Goal: Task Accomplishment & Management: Manage account settings

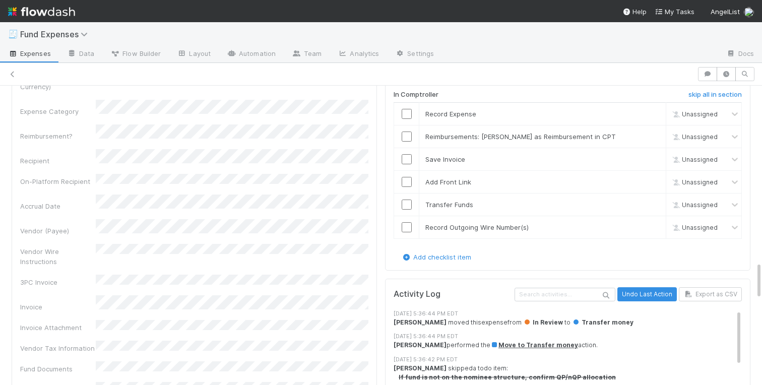
scroll to position [1384, 0]
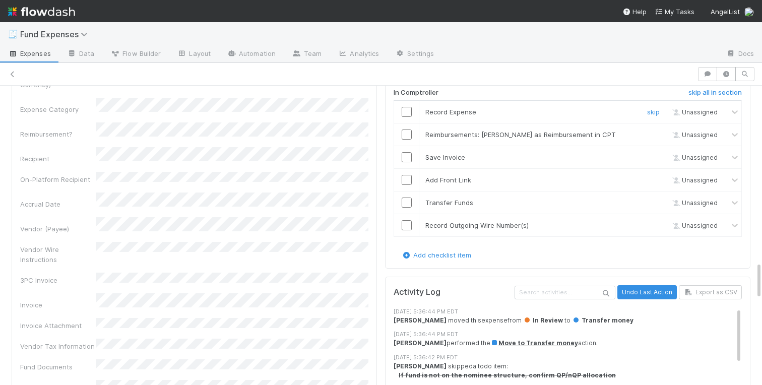
click at [407, 110] on input "checkbox" at bounding box center [407, 112] width 10 height 10
click at [407, 158] on input "checkbox" at bounding box center [407, 157] width 10 height 10
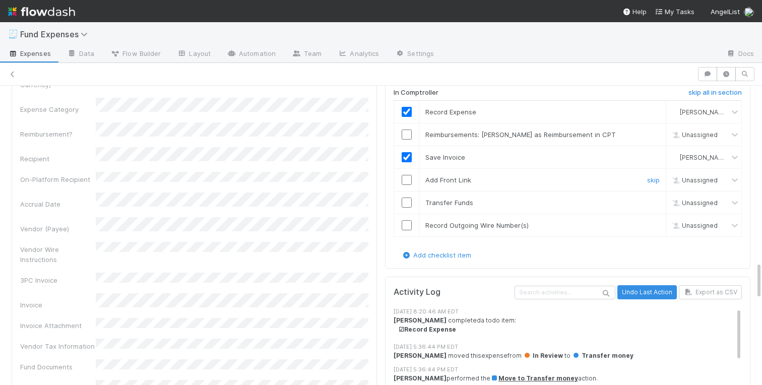
click at [408, 179] on input "checkbox" at bounding box center [407, 180] width 10 height 10
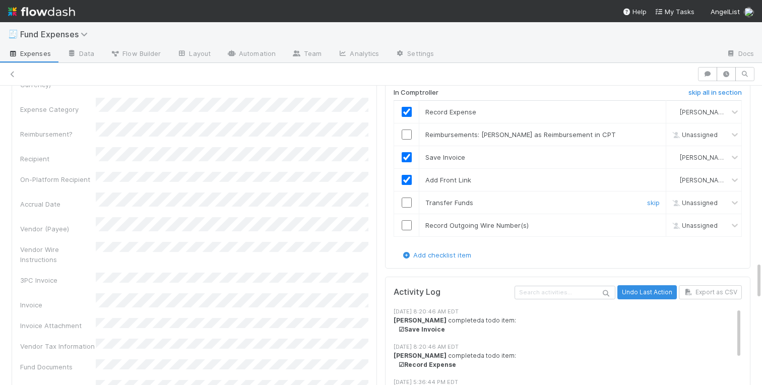
click at [407, 204] on input "checkbox" at bounding box center [407, 203] width 10 height 10
click at [408, 225] on input "checkbox" at bounding box center [407, 225] width 10 height 10
click at [652, 134] on link "skip" at bounding box center [653, 135] width 13 height 8
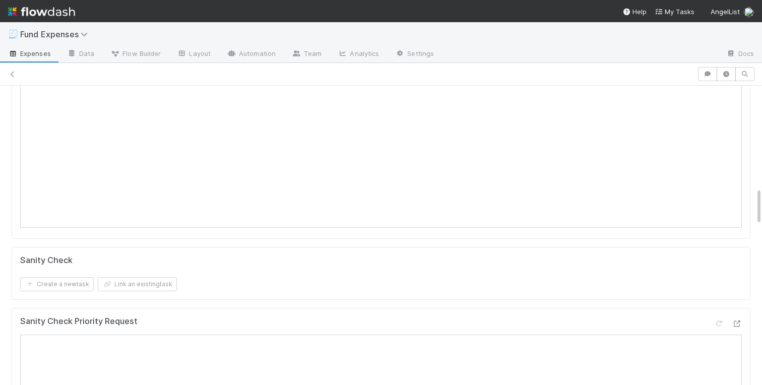
scroll to position [0, 0]
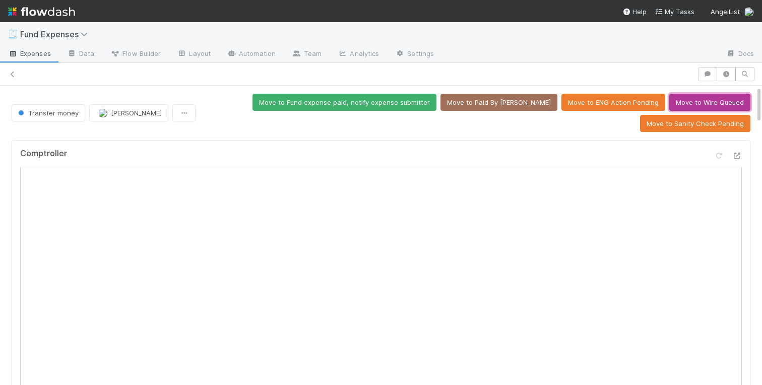
click at [690, 100] on button "Move to Wire Queued" at bounding box center [709, 102] width 81 height 17
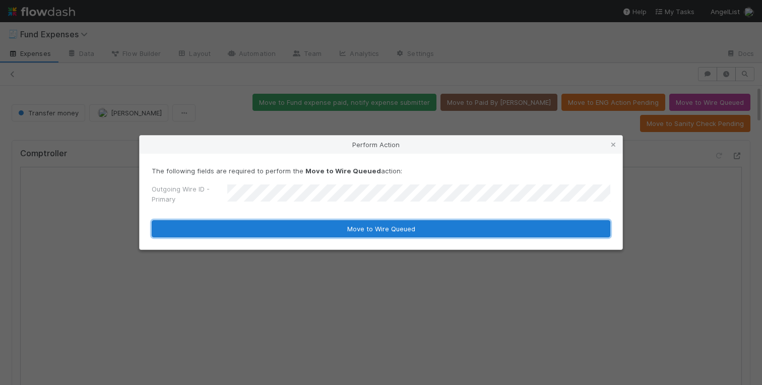
click at [355, 231] on button "Move to Wire Queued" at bounding box center [381, 228] width 459 height 17
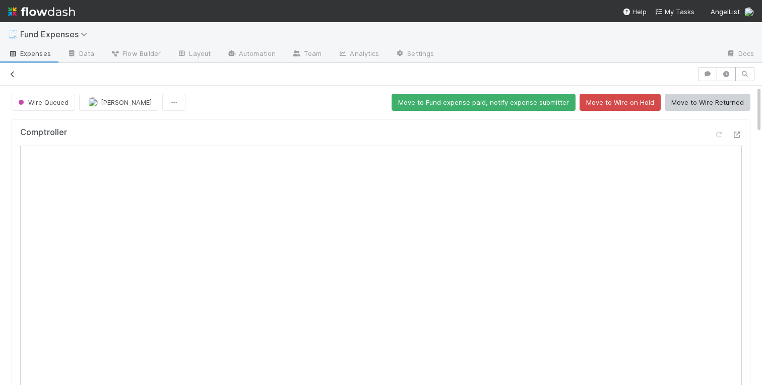
click at [11, 76] on icon at bounding box center [13, 74] width 10 height 7
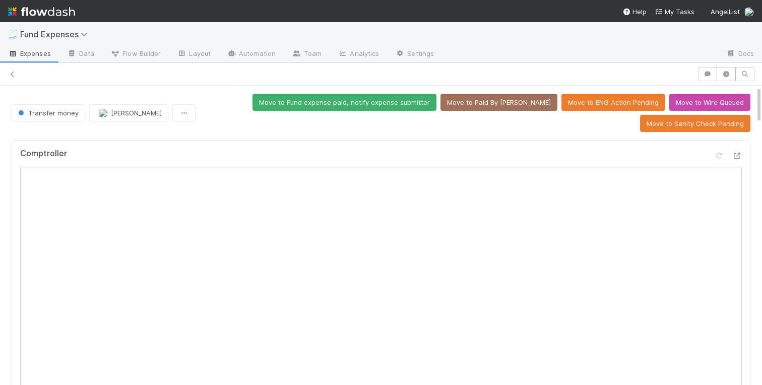
click at [223, 113] on div "Move to Fund expense paid, notify expense submitter Move to Paid By ALAM Move t…" at bounding box center [475, 113] width 551 height 38
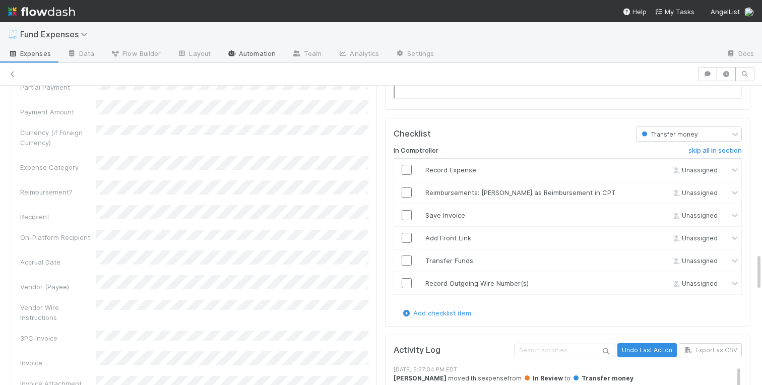
scroll to position [1303, 0]
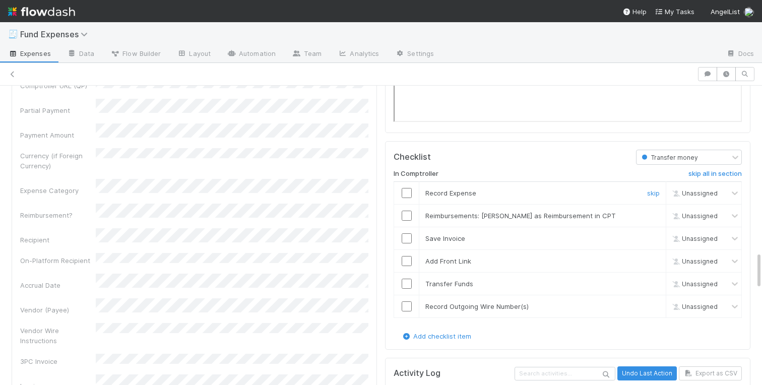
click at [407, 191] on input "checkbox" at bounding box center [407, 193] width 10 height 10
click at [404, 237] on input "checkbox" at bounding box center [407, 238] width 10 height 10
click at [408, 265] on input "checkbox" at bounding box center [407, 261] width 10 height 10
click at [405, 290] on td at bounding box center [406, 284] width 25 height 23
click at [405, 283] on input "checkbox" at bounding box center [407, 284] width 10 height 10
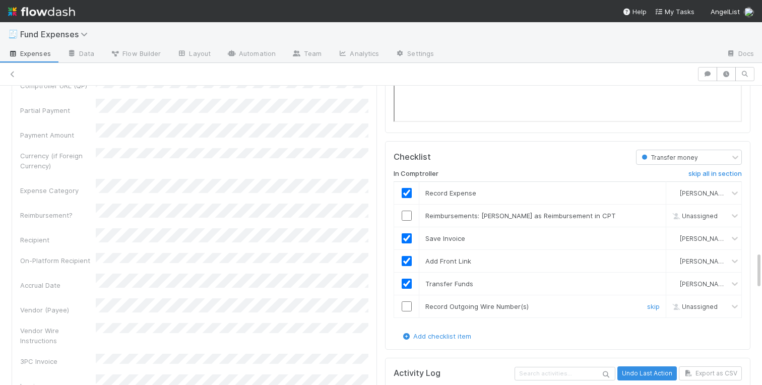
click at [408, 310] on input "checkbox" at bounding box center [407, 306] width 10 height 10
click at [654, 218] on link "skip" at bounding box center [653, 216] width 13 height 8
click at [407, 311] on input "checkbox" at bounding box center [407, 306] width 10 height 10
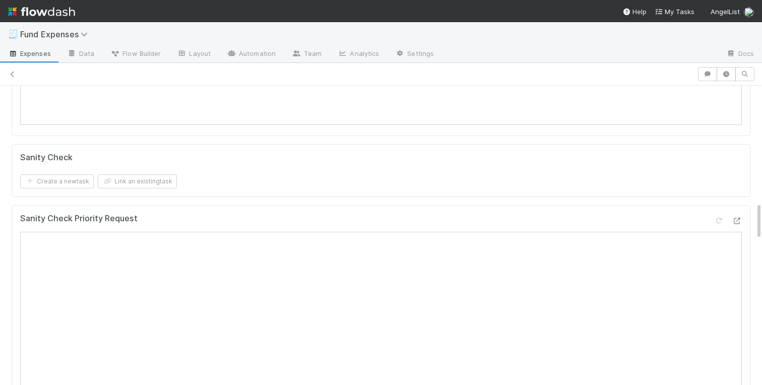
scroll to position [0, 0]
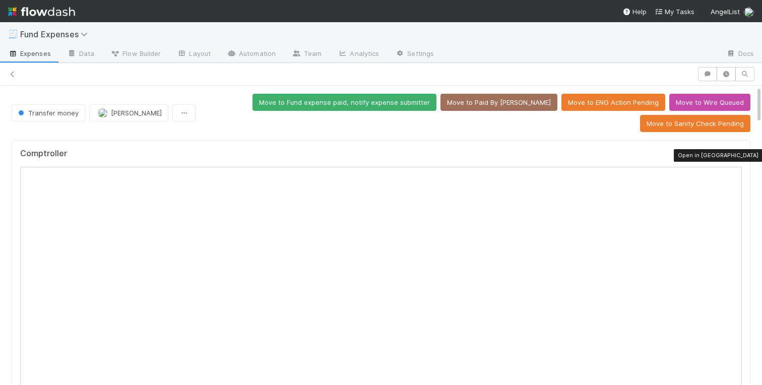
click at [737, 158] on icon at bounding box center [737, 156] width 10 height 7
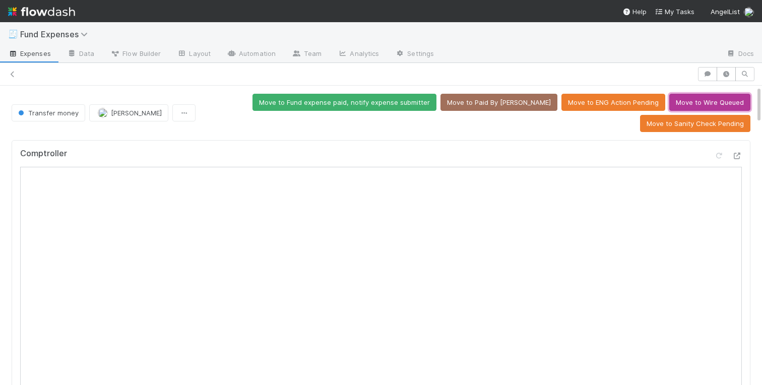
click at [714, 101] on button "Move to Wire Queued" at bounding box center [709, 102] width 81 height 17
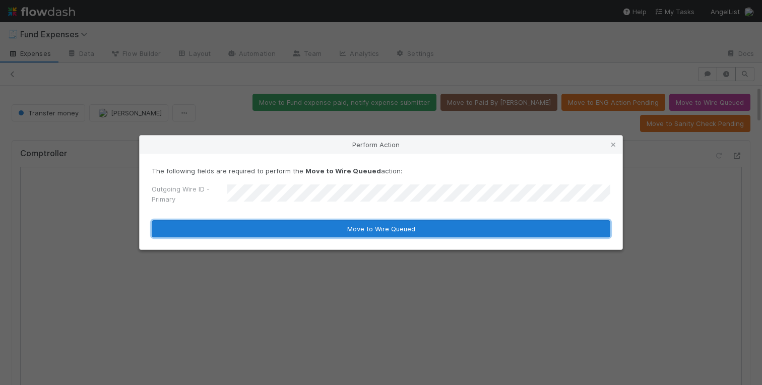
click at [331, 230] on button "Move to Wire Queued" at bounding box center [381, 228] width 459 height 17
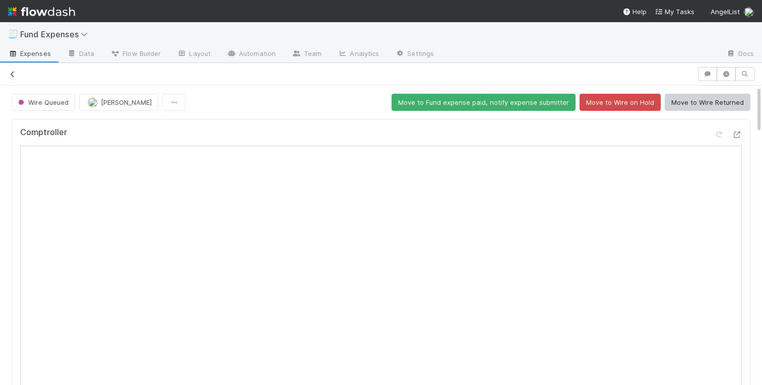
click at [10, 74] on icon at bounding box center [13, 74] width 10 height 7
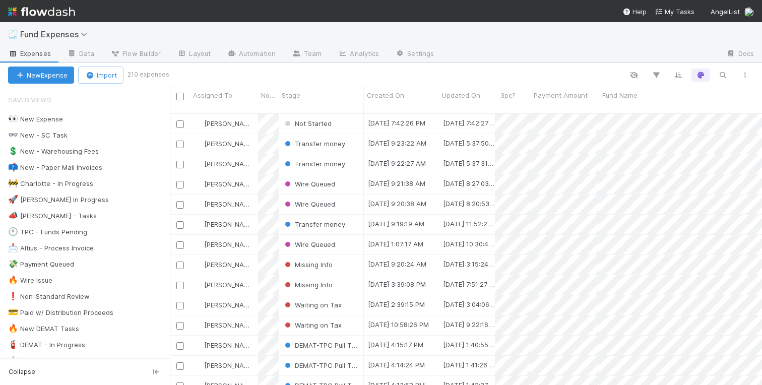
scroll to position [0, 1]
click at [49, 266] on div "💸 Payment Queued" at bounding box center [41, 264] width 66 height 13
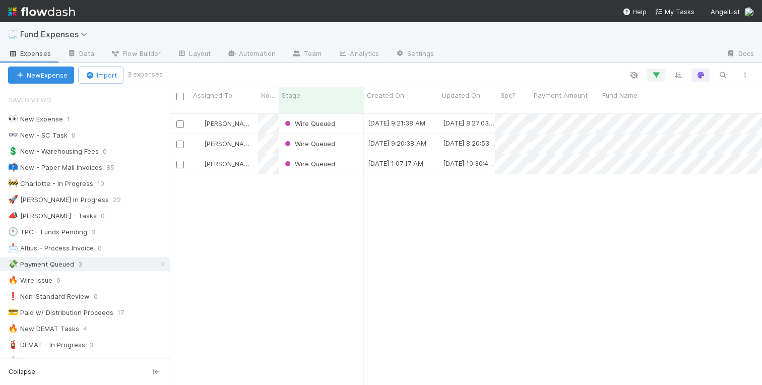
scroll to position [280, 592]
click at [252, 160] on div "[PERSON_NAME]" at bounding box center [224, 164] width 68 height 20
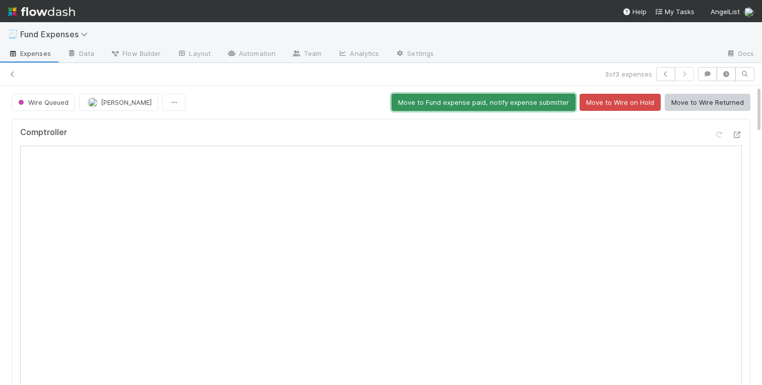
click at [517, 102] on button "Move to Fund expense paid, notify expense submitter" at bounding box center [484, 102] width 184 height 17
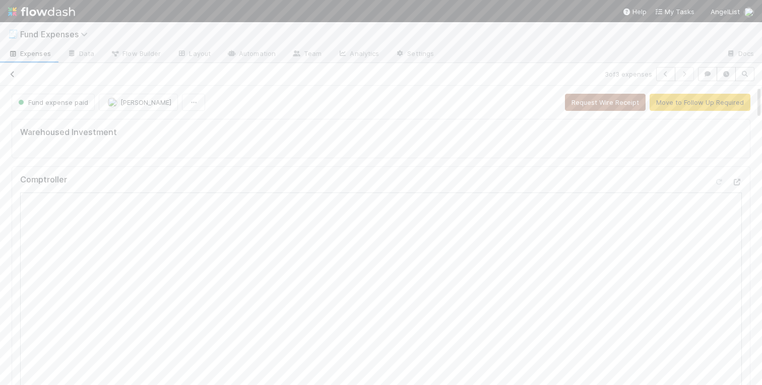
click at [15, 74] on icon at bounding box center [13, 74] width 10 height 7
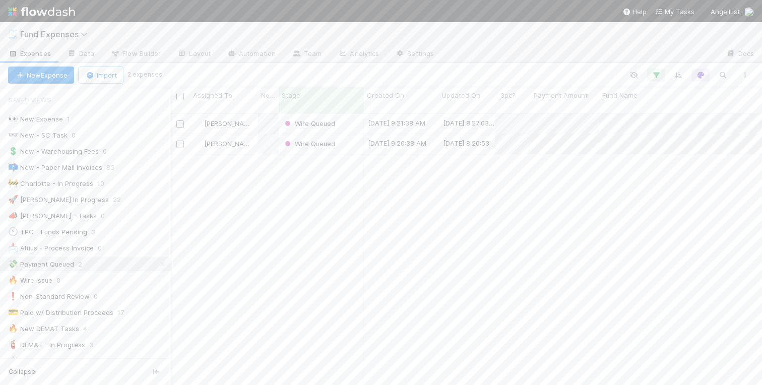
scroll to position [0, 1]
click at [75, 181] on div "🚧 Charlotte - In Progress" at bounding box center [50, 183] width 85 height 13
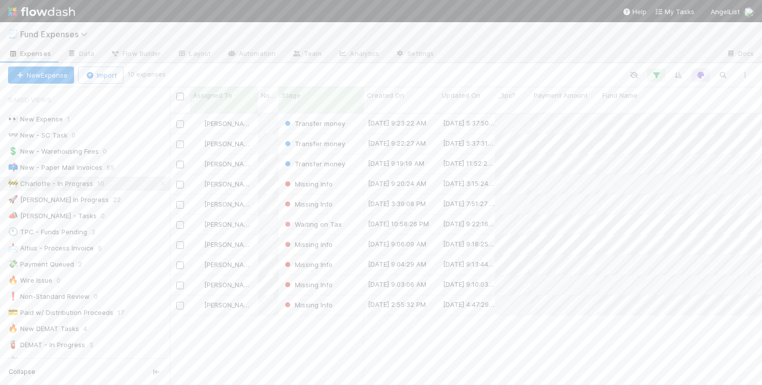
scroll to position [280, 592]
click at [352, 156] on div "Transfer money" at bounding box center [321, 164] width 85 height 20
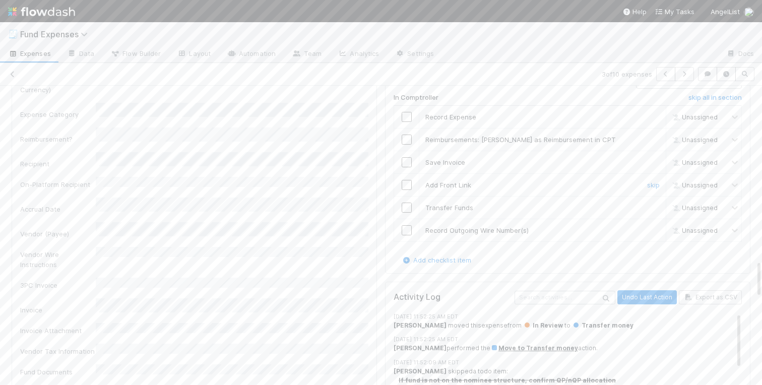
scroll to position [1366, 0]
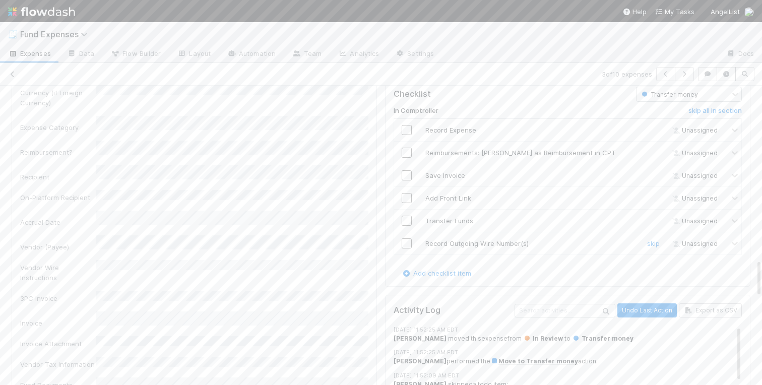
click at [405, 242] on input "checkbox" at bounding box center [407, 243] width 10 height 10
click at [405, 223] on input "checkbox" at bounding box center [407, 221] width 10 height 10
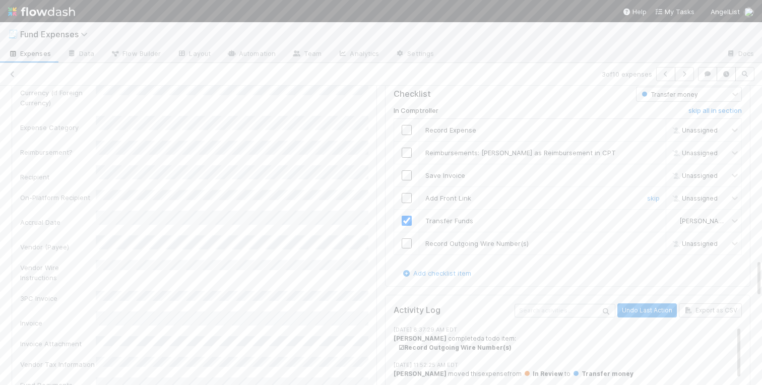
click at [405, 197] on input "checkbox" at bounding box center [407, 198] width 10 height 10
click at [407, 174] on input "checkbox" at bounding box center [407, 175] width 10 height 10
click at [407, 248] on input "checkbox" at bounding box center [407, 243] width 10 height 10
click at [405, 125] on td at bounding box center [406, 130] width 25 height 23
click at [652, 153] on link "skip" at bounding box center [653, 153] width 13 height 8
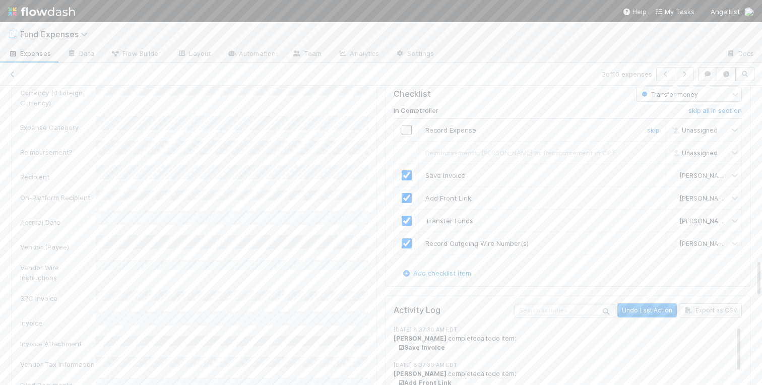
click at [407, 132] on input "checkbox" at bounding box center [407, 130] width 10 height 10
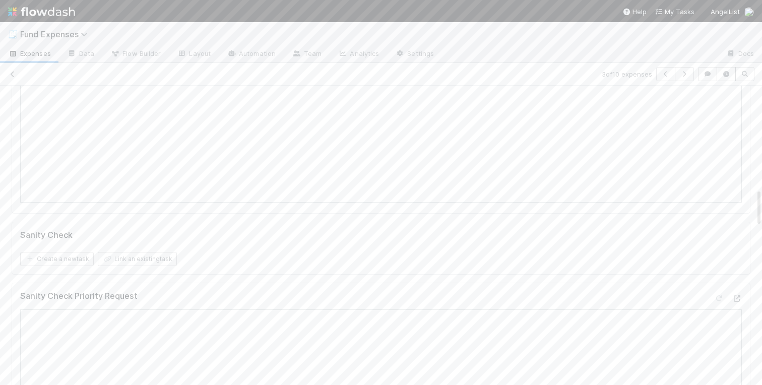
scroll to position [0, 0]
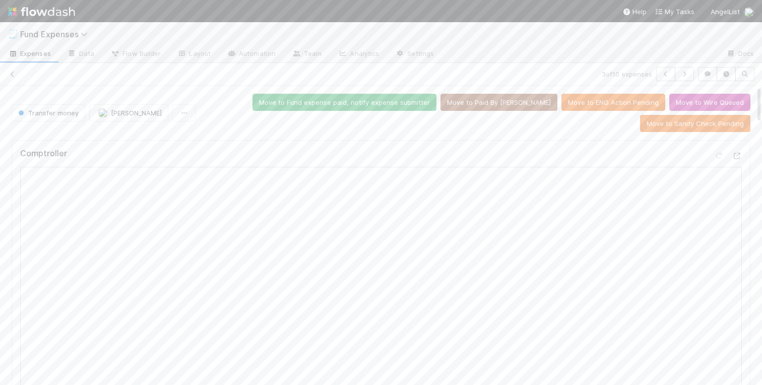
click at [357, 150] on div "Comptroller" at bounding box center [381, 158] width 722 height 18
click at [731, 154] on div at bounding box center [728, 158] width 28 height 14
click at [740, 155] on icon at bounding box center [737, 156] width 10 height 7
click at [694, 106] on button "Move to Wire Queued" at bounding box center [709, 102] width 81 height 17
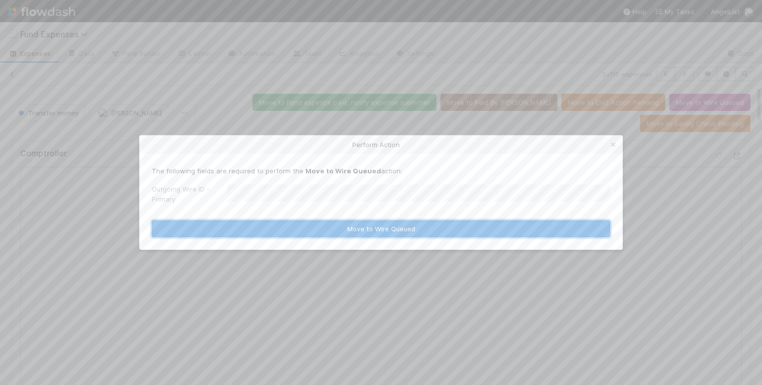
click at [342, 225] on button "Move to Wire Queued" at bounding box center [381, 228] width 459 height 17
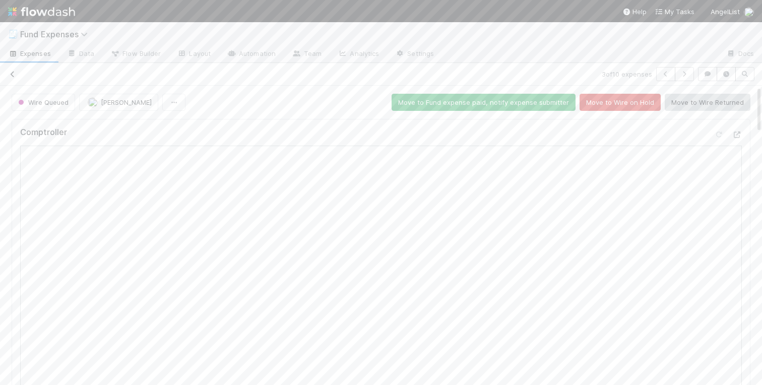
click at [12, 74] on icon at bounding box center [13, 74] width 10 height 7
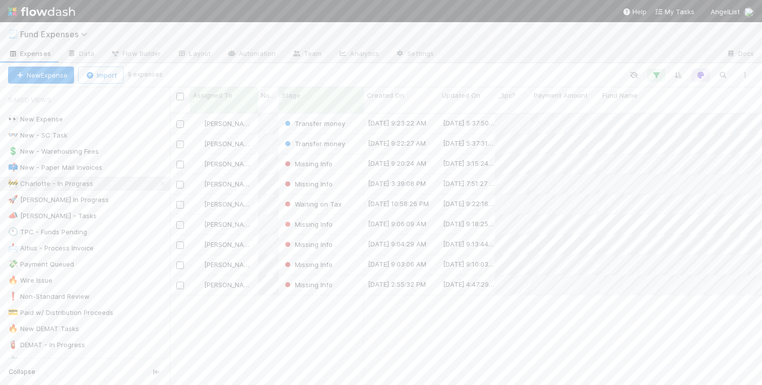
scroll to position [0, 1]
click at [341, 315] on div "Charlotte Mas Transfer money 9/2/25, 9:23:22 AM 9/2/25, 5:37:50 PM 0 0 0 0 0 0 …" at bounding box center [466, 253] width 592 height 279
click at [281, 341] on div "Charlotte Mas Transfer money 9/2/25, 9:23:22 AM 9/2/25, 5:37:50 PM 0 0 0 0 0 0 …" at bounding box center [466, 253] width 592 height 279
click at [353, 135] on div "Transfer money" at bounding box center [321, 144] width 85 height 20
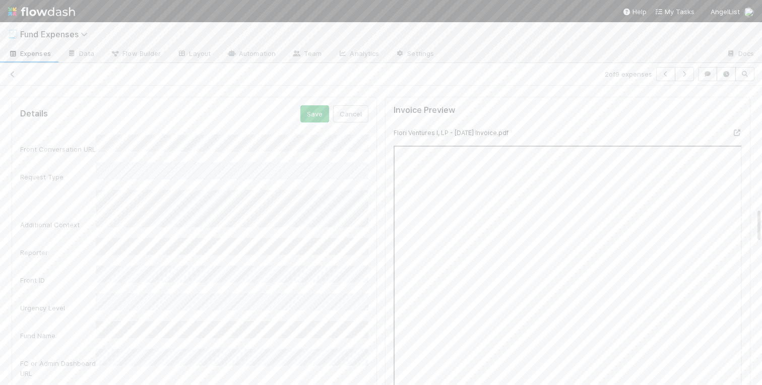
scroll to position [1023, 0]
click at [313, 117] on button "Save" at bounding box center [314, 118] width 29 height 17
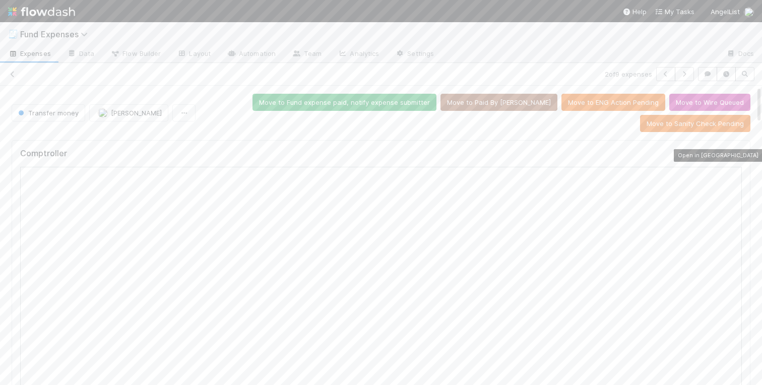
click at [736, 154] on icon at bounding box center [737, 156] width 10 height 7
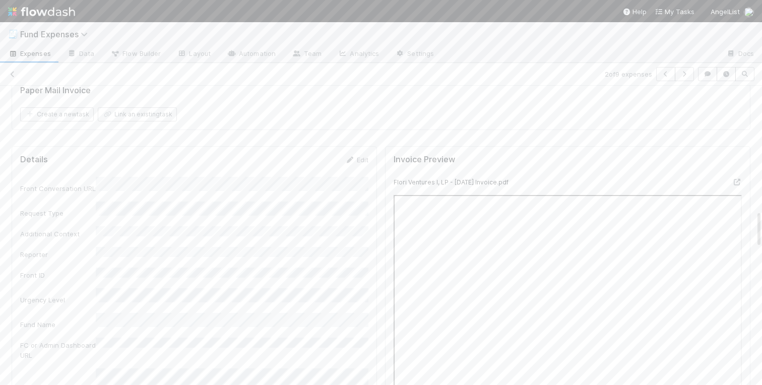
scroll to position [1011, 0]
click at [315, 128] on button "Save" at bounding box center [314, 130] width 29 height 17
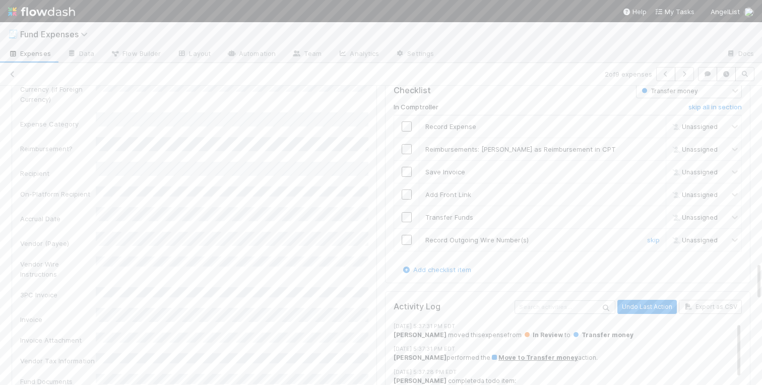
scroll to position [1369, 0]
click at [410, 241] on input "checkbox" at bounding box center [407, 240] width 10 height 10
click at [408, 218] on input "checkbox" at bounding box center [407, 218] width 10 height 10
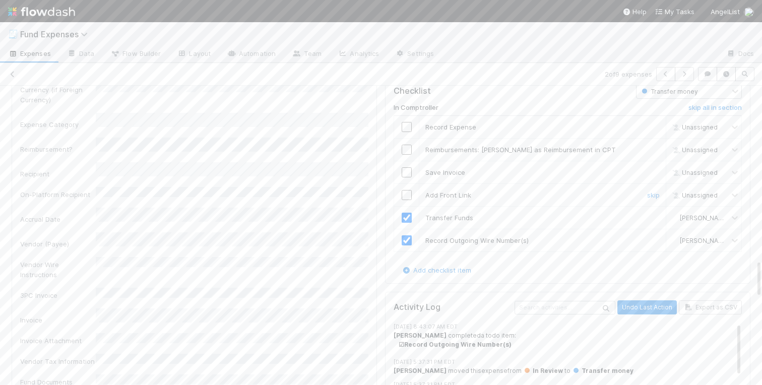
click at [408, 196] on input "checkbox" at bounding box center [407, 195] width 10 height 10
click at [407, 171] on input "checkbox" at bounding box center [407, 172] width 10 height 10
click at [407, 128] on input "checkbox" at bounding box center [407, 127] width 10 height 10
click at [652, 151] on link "skip" at bounding box center [653, 150] width 13 height 8
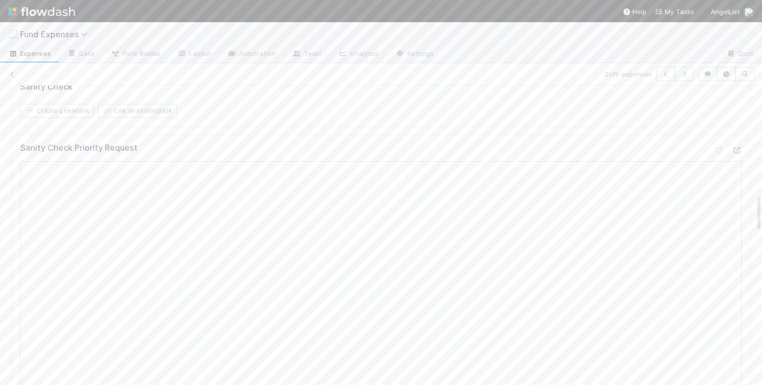
scroll to position [0, 0]
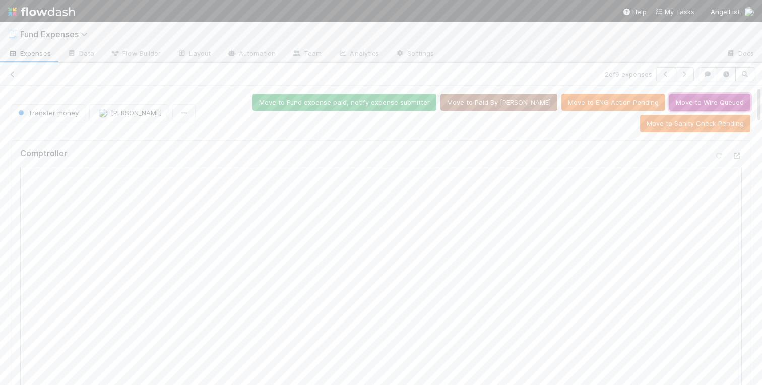
click at [693, 107] on button "Move to Wire Queued" at bounding box center [709, 102] width 81 height 17
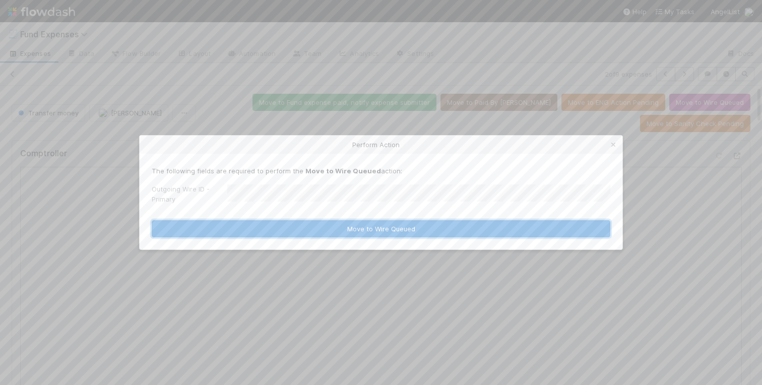
click at [357, 228] on button "Move to Wire Queued" at bounding box center [381, 228] width 459 height 17
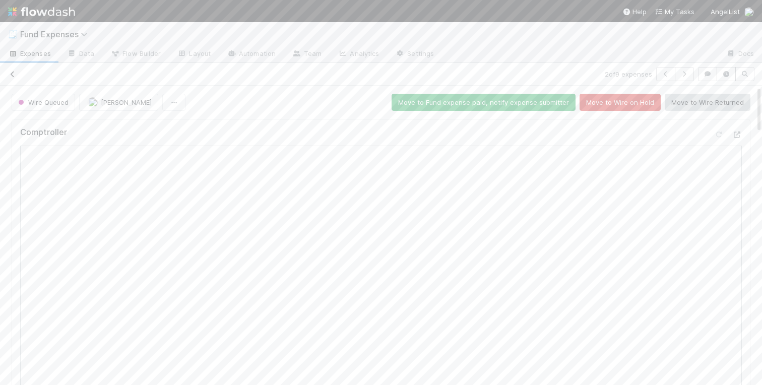
click at [12, 73] on icon at bounding box center [13, 74] width 10 height 7
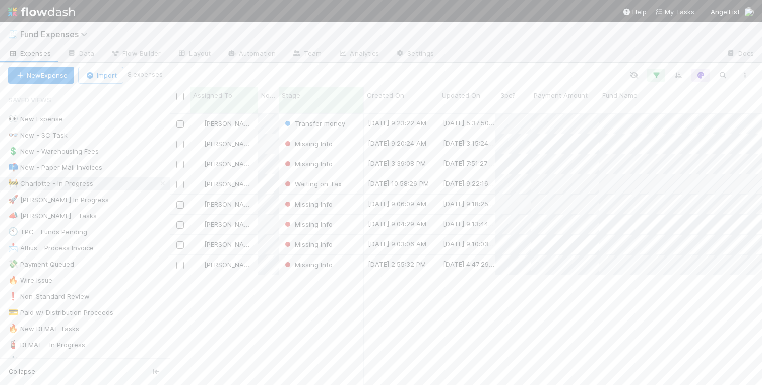
scroll to position [0, 1]
click at [354, 116] on div "Transfer money" at bounding box center [321, 124] width 85 height 20
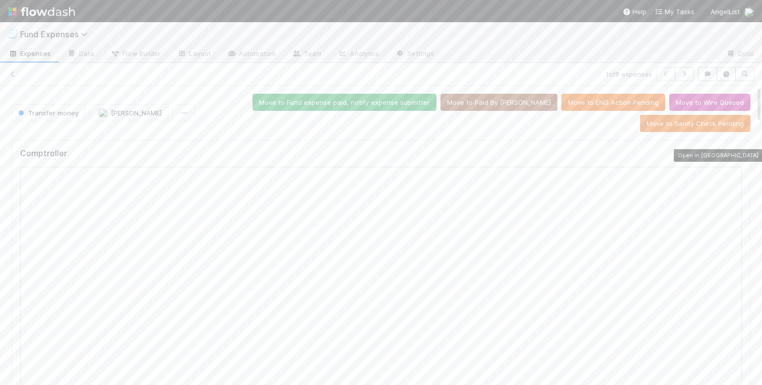
click at [736, 156] on icon at bounding box center [737, 156] width 10 height 7
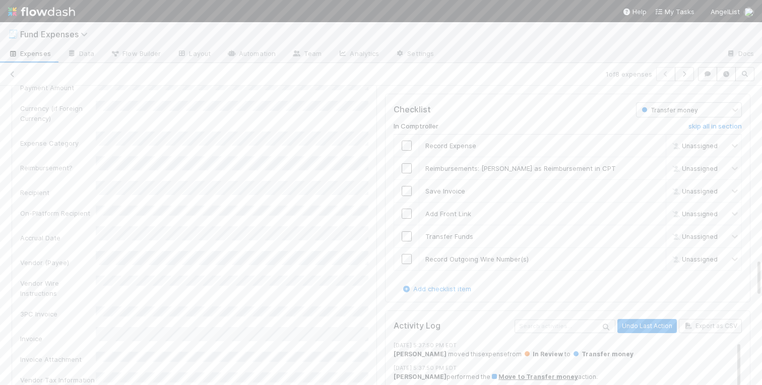
scroll to position [1336, 0]
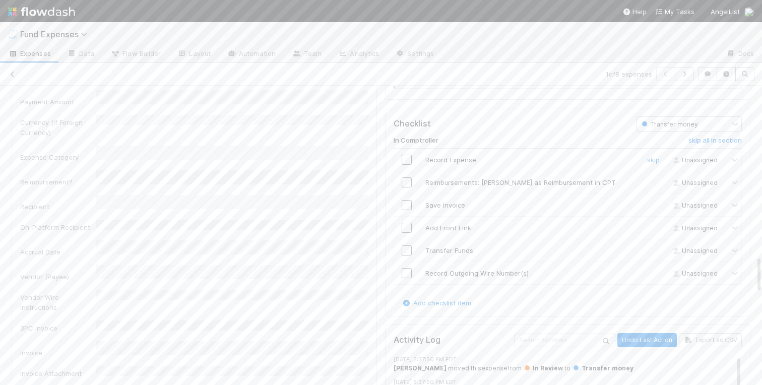
click at [409, 159] on input "checkbox" at bounding box center [407, 160] width 10 height 10
click at [406, 207] on input "checkbox" at bounding box center [407, 205] width 10 height 10
click at [406, 228] on input "checkbox" at bounding box center [407, 228] width 10 height 10
click at [406, 253] on input "checkbox" at bounding box center [407, 250] width 10 height 10
click at [406, 273] on input "checkbox" at bounding box center [407, 273] width 10 height 10
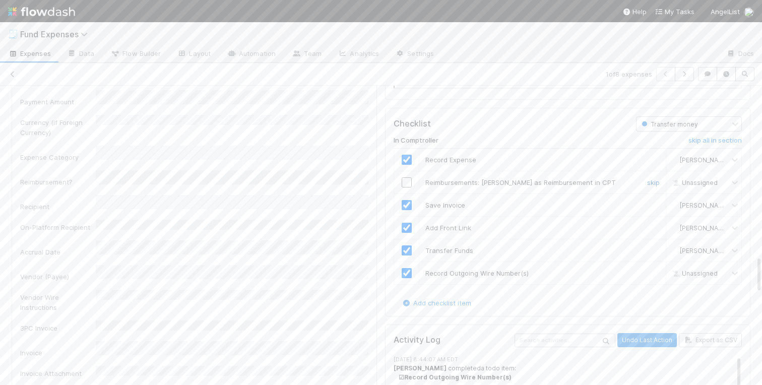
checkbox input "true"
click at [654, 182] on link "skip" at bounding box center [653, 182] width 13 height 8
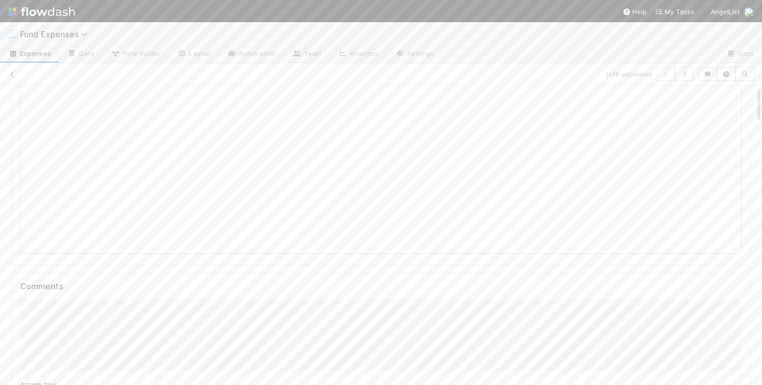
scroll to position [0, 0]
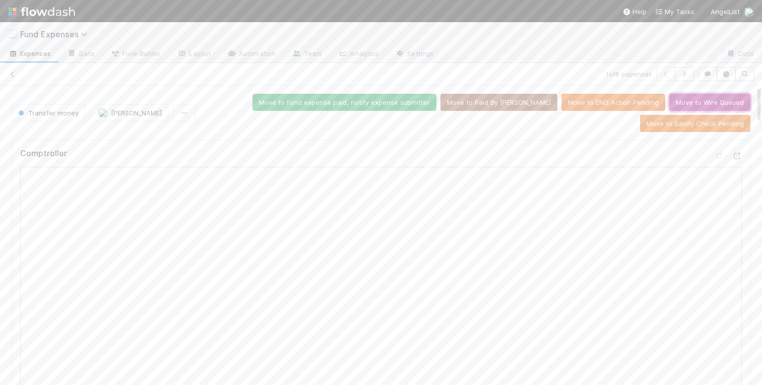
click at [718, 96] on button "Move to Wire Queued" at bounding box center [709, 102] width 81 height 17
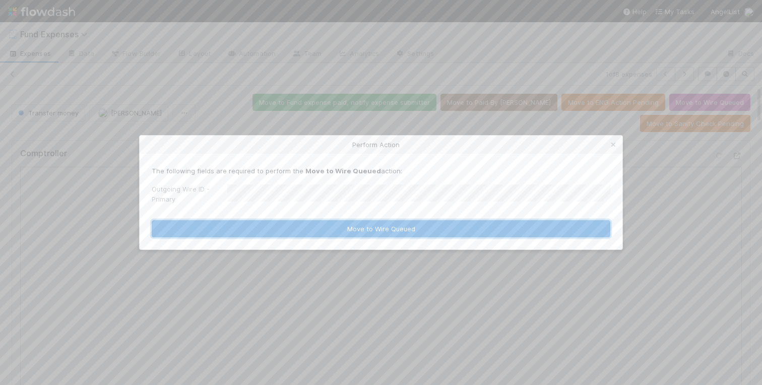
click at [265, 227] on button "Move to Wire Queued" at bounding box center [381, 228] width 459 height 17
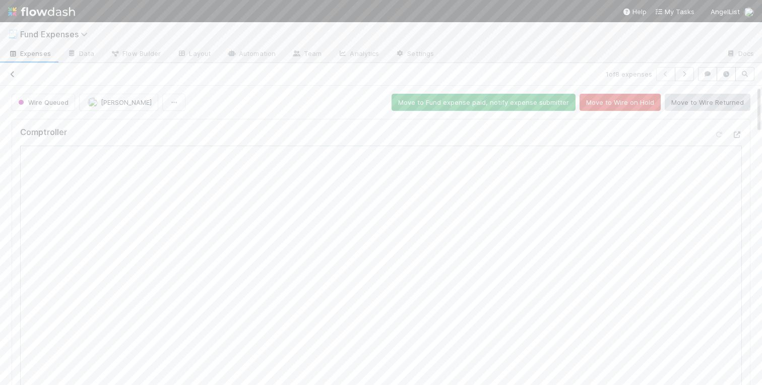
click at [10, 72] on icon at bounding box center [13, 74] width 10 height 7
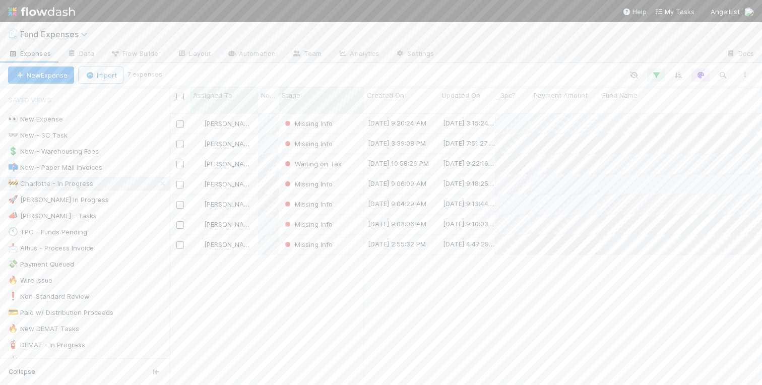
scroll to position [0, 1]
click at [252, 294] on div "Charlotte Mas Missing Info 8/28/25, 9:20:24 AM 8/29/25, 3:15:24 PM 0 0 0 0 0 0 …" at bounding box center [466, 253] width 592 height 279
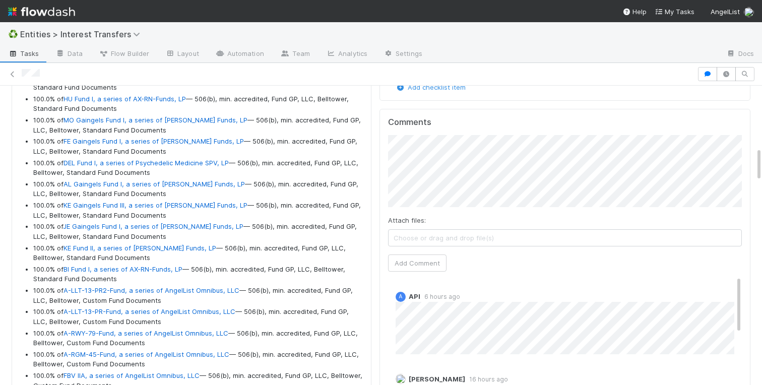
scroll to position [541, 0]
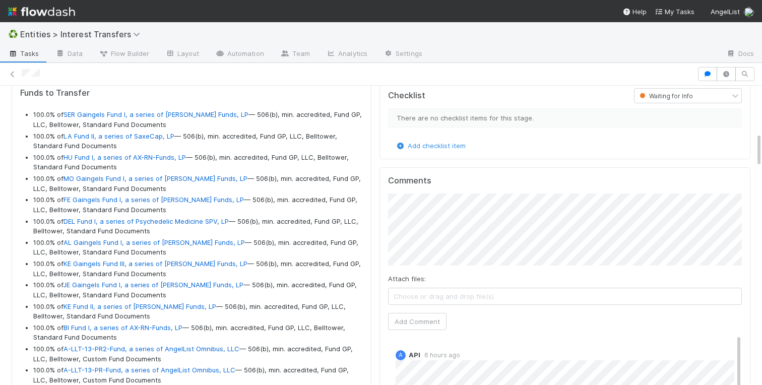
scroll to position [399, 0]
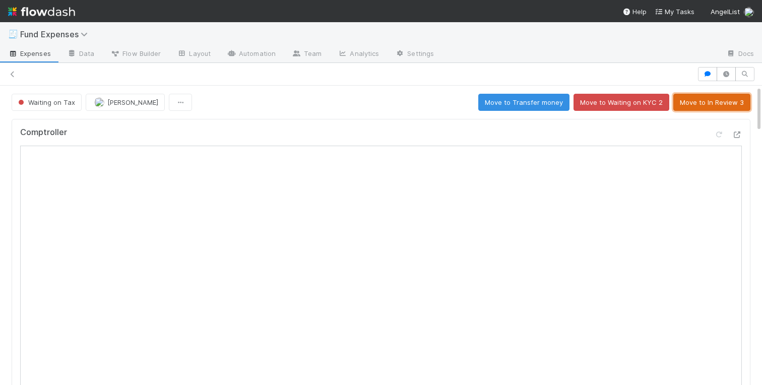
click at [710, 100] on button "Move to In Review 3" at bounding box center [711, 102] width 77 height 17
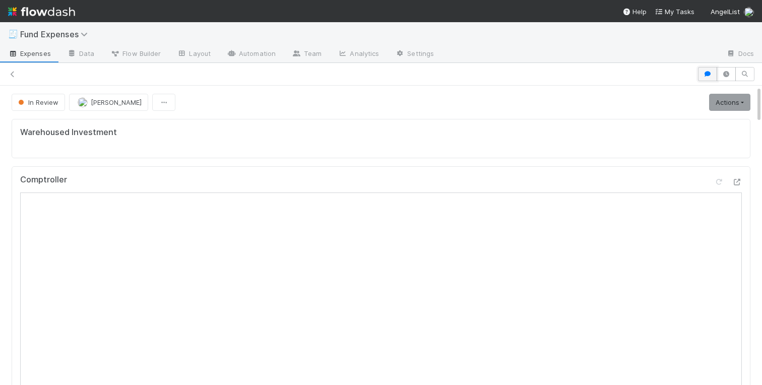
click at [704, 71] on icon "button" at bounding box center [708, 74] width 10 height 6
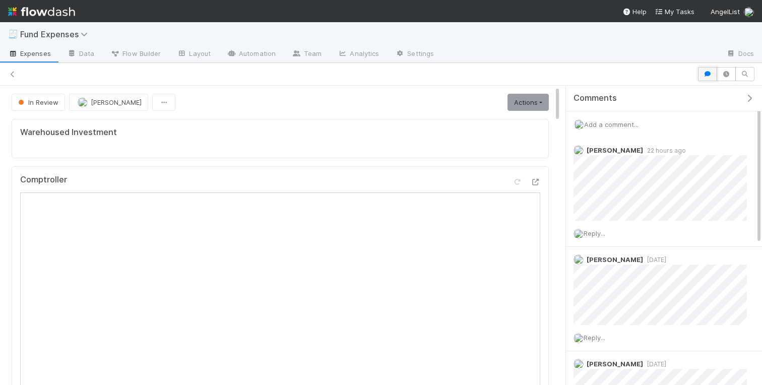
click at [705, 73] on icon "button" at bounding box center [708, 74] width 10 height 6
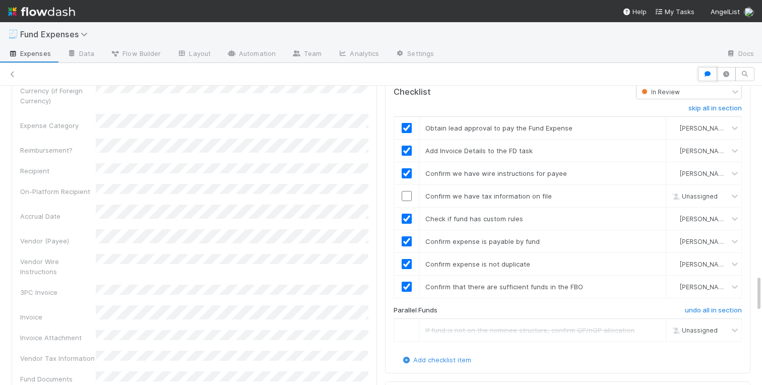
scroll to position [1496, 0]
click at [406, 192] on input "checkbox" at bounding box center [407, 196] width 10 height 10
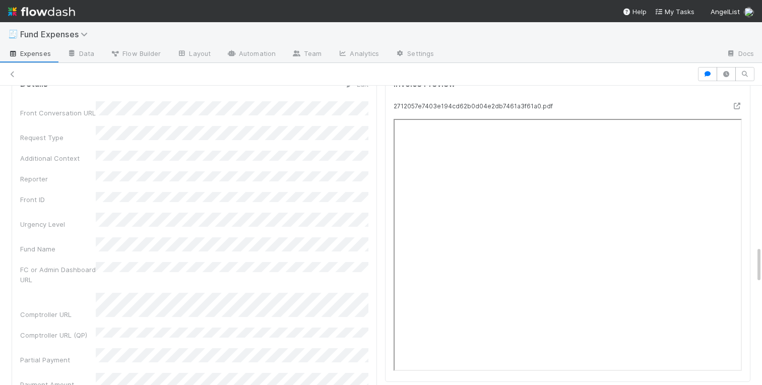
scroll to position [1153, 0]
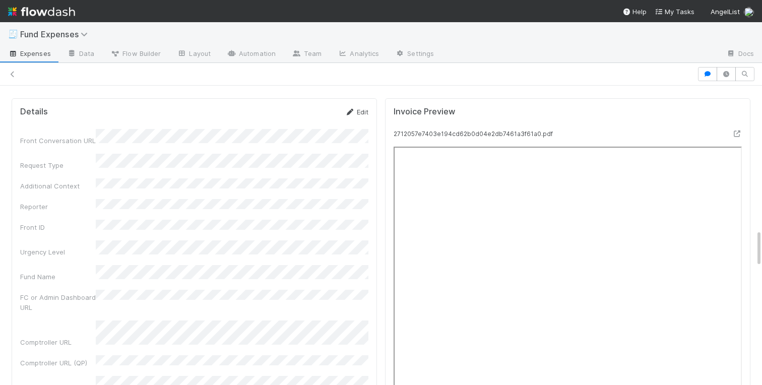
click at [359, 114] on link "Edit" at bounding box center [357, 112] width 24 height 8
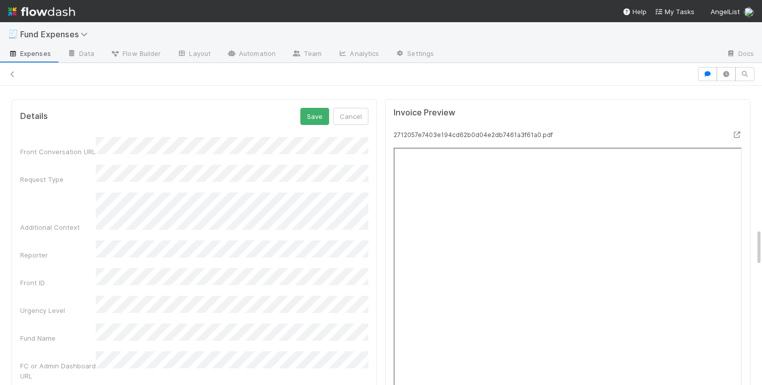
scroll to position [1138, 0]
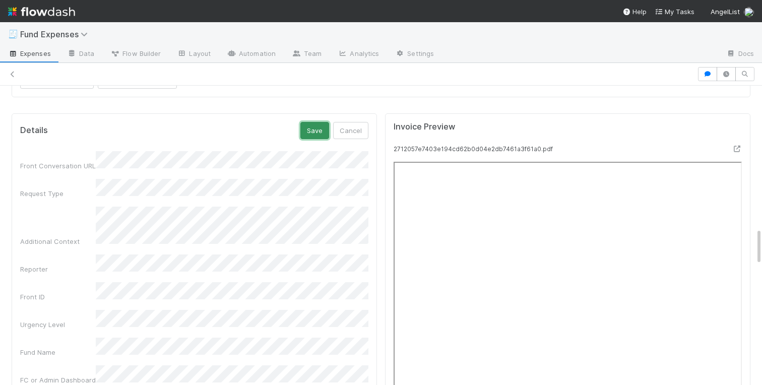
click at [313, 131] on button "Save" at bounding box center [314, 130] width 29 height 17
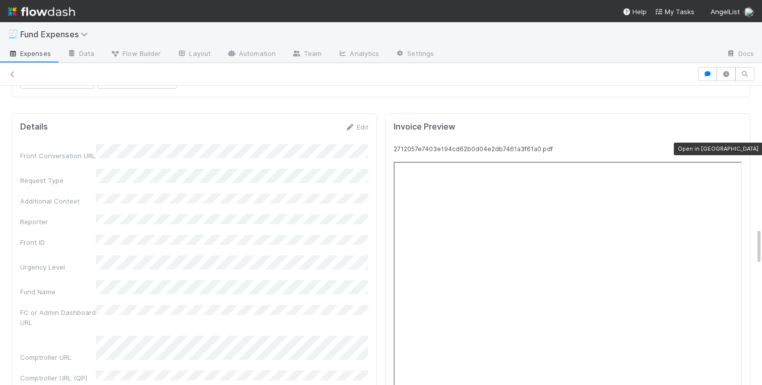
click at [736, 148] on icon at bounding box center [737, 149] width 10 height 7
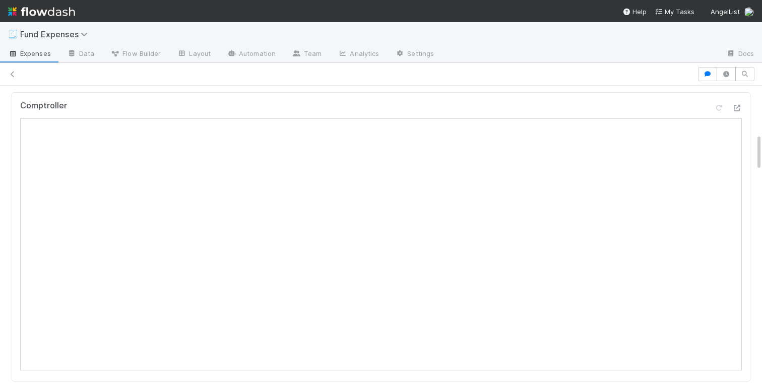
scroll to position [0, 0]
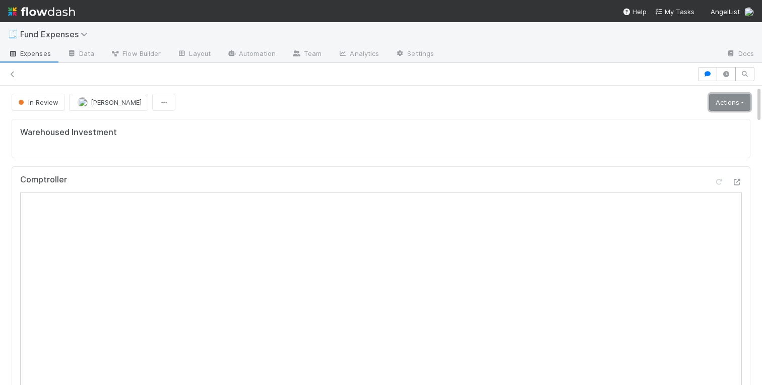
click at [731, 105] on link "Actions" at bounding box center [729, 102] width 41 height 17
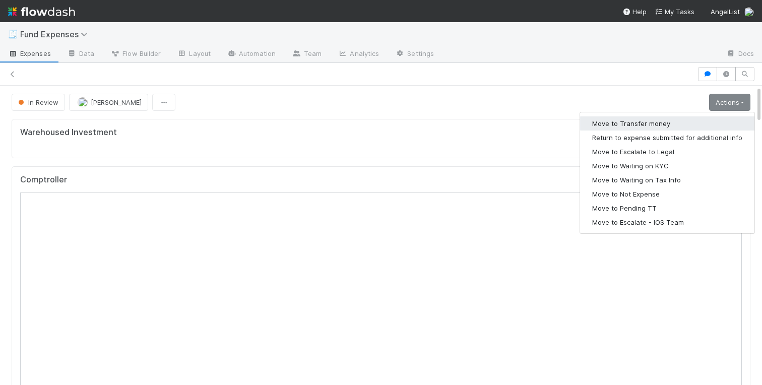
click at [651, 121] on button "Move to Transfer money" at bounding box center [667, 123] width 174 height 14
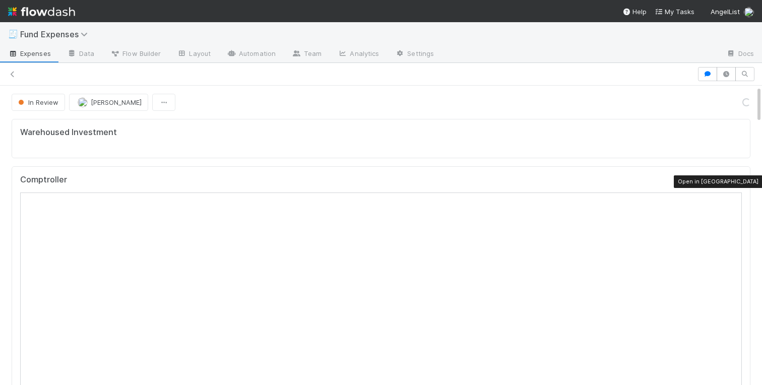
click at [738, 182] on icon at bounding box center [737, 182] width 10 height 7
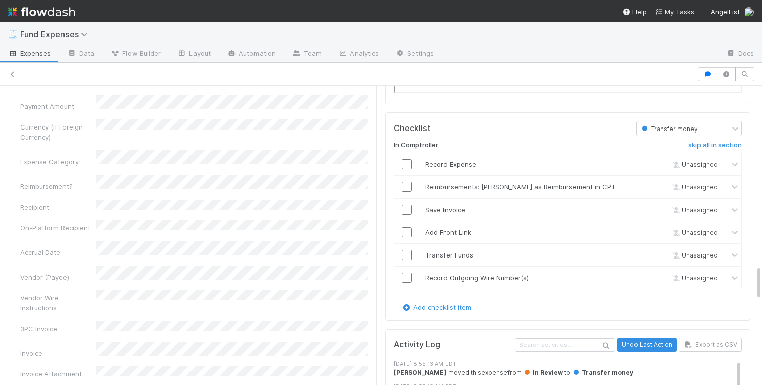
scroll to position [1464, 0]
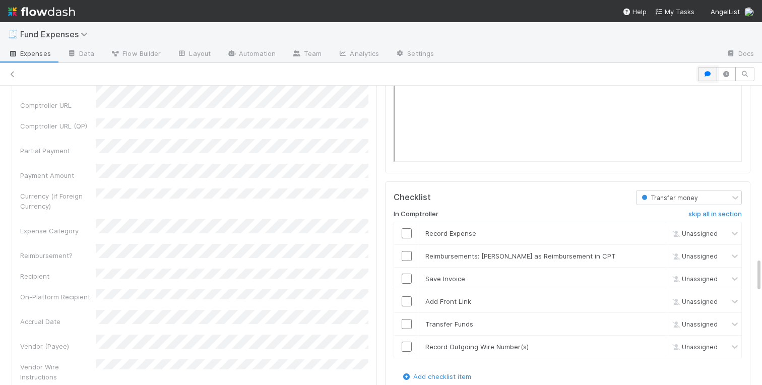
click at [707, 73] on icon "button" at bounding box center [708, 74] width 10 height 6
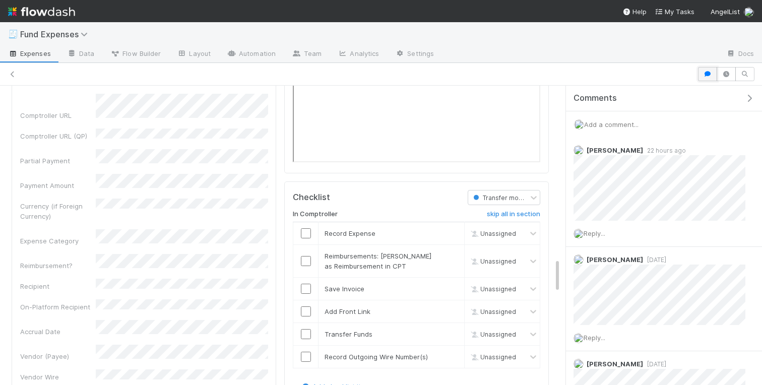
scroll to position [1474, 0]
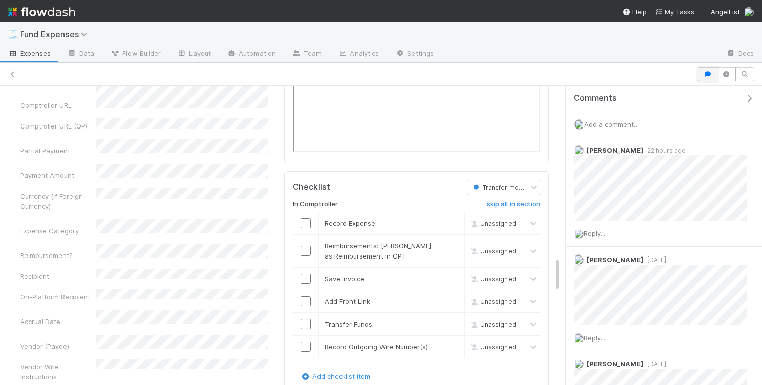
click at [709, 76] on icon "button" at bounding box center [708, 74] width 10 height 6
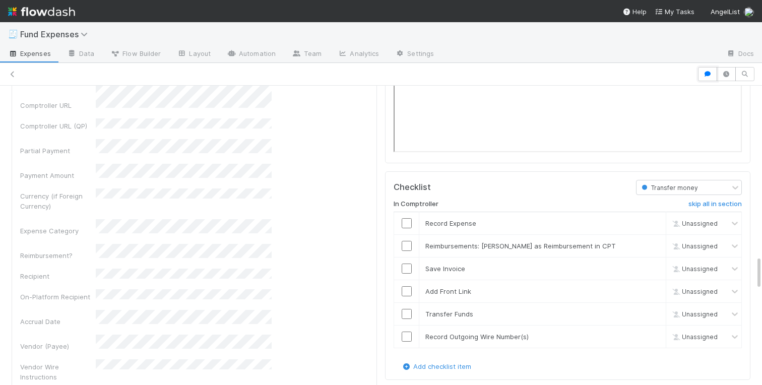
scroll to position [1464, 0]
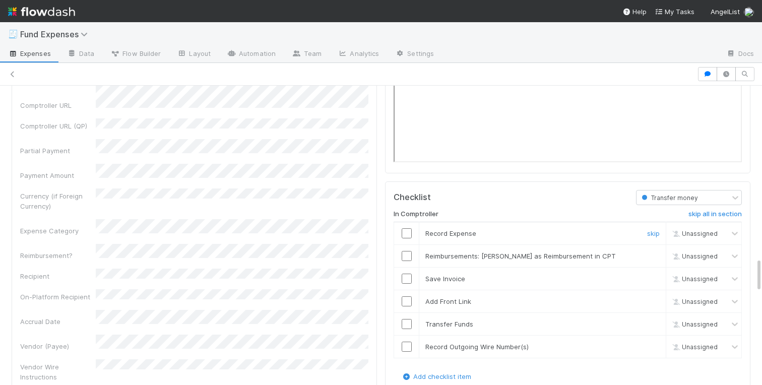
click at [403, 234] on input "checkbox" at bounding box center [407, 233] width 10 height 10
click at [406, 279] on input "checkbox" at bounding box center [407, 279] width 10 height 10
click at [406, 300] on input "checkbox" at bounding box center [407, 301] width 10 height 10
click at [406, 327] on input "checkbox" at bounding box center [407, 324] width 10 height 10
click at [406, 349] on input "checkbox" at bounding box center [407, 347] width 10 height 10
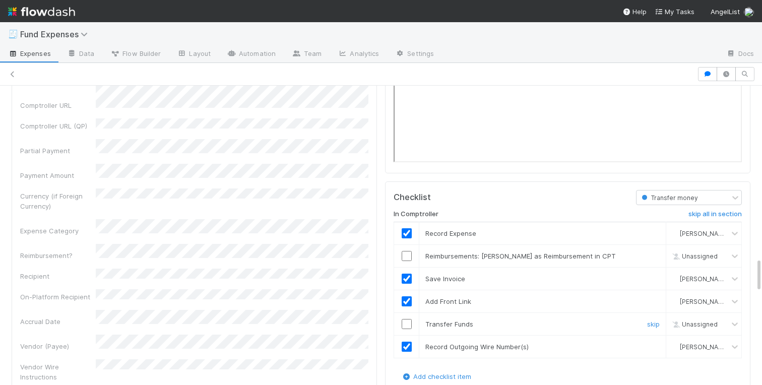
click at [408, 321] on input "checkbox" at bounding box center [407, 324] width 10 height 10
click at [654, 256] on link "skip" at bounding box center [653, 256] width 13 height 8
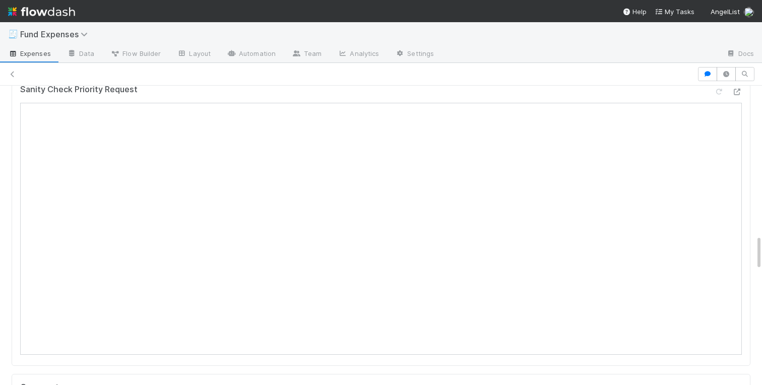
scroll to position [0, 0]
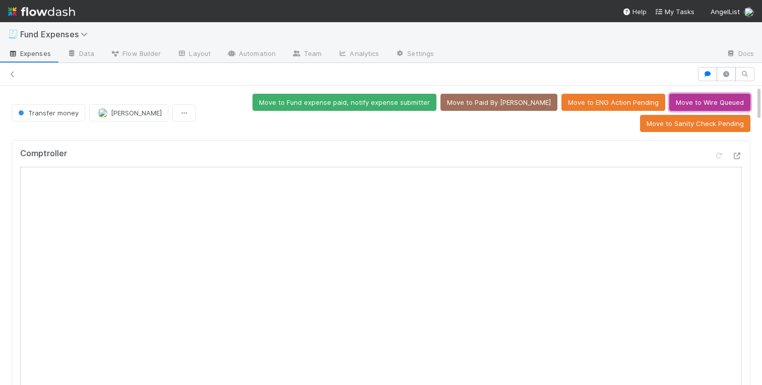
click at [691, 96] on button "Move to Wire Queued" at bounding box center [709, 102] width 81 height 17
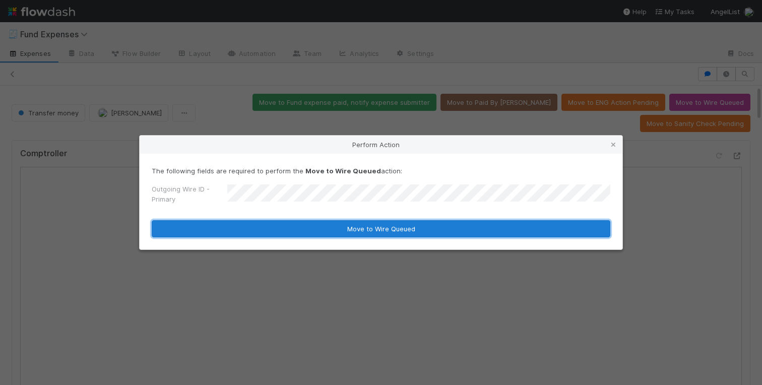
click at [314, 226] on button "Move to Wire Queued" at bounding box center [381, 228] width 459 height 17
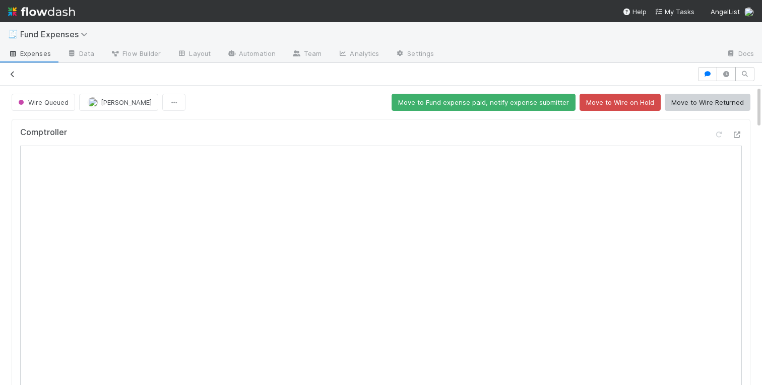
click at [13, 72] on icon at bounding box center [13, 74] width 10 height 7
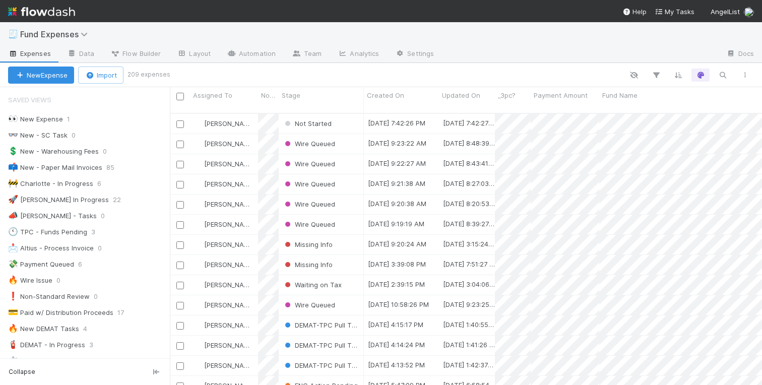
scroll to position [0, 1]
click at [345, 115] on div "Not Started" at bounding box center [321, 124] width 85 height 20
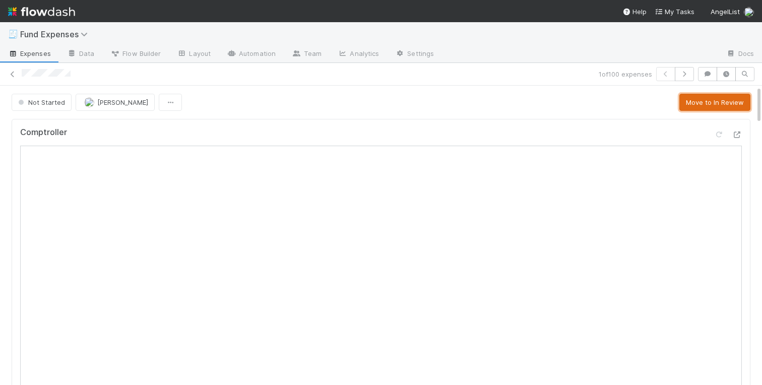
click at [720, 103] on button "Move to In Review" at bounding box center [715, 102] width 71 height 17
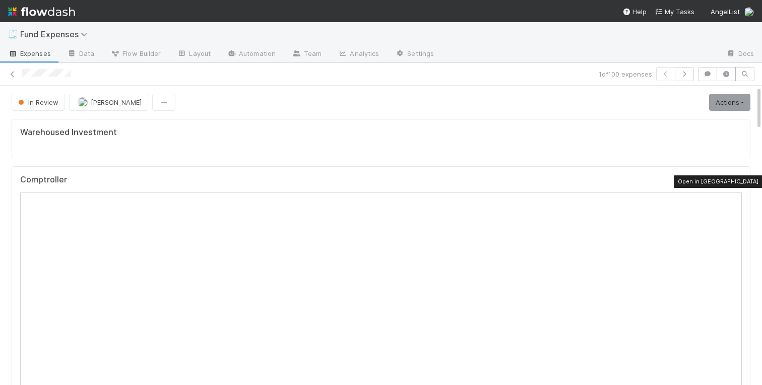
click at [738, 181] on icon at bounding box center [737, 182] width 10 height 7
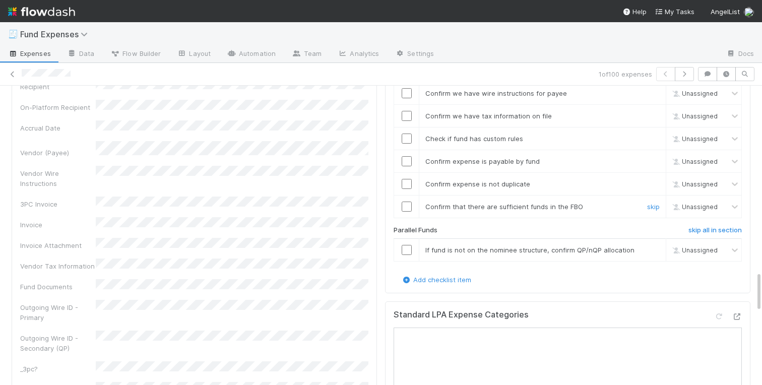
scroll to position [1363, 0]
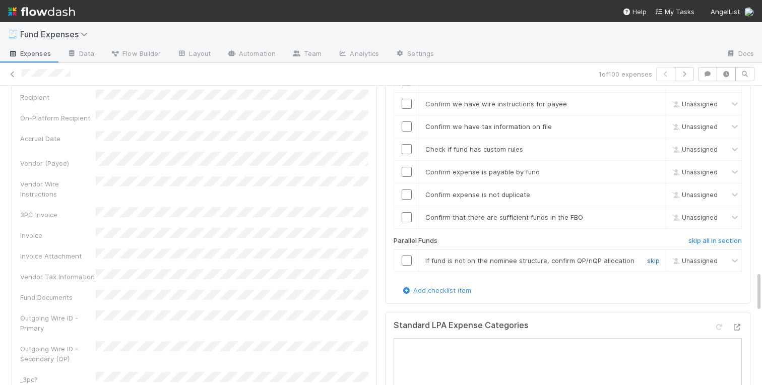
click at [653, 259] on link "skip" at bounding box center [653, 261] width 13 height 8
click at [409, 216] on input "checkbox" at bounding box center [407, 217] width 10 height 10
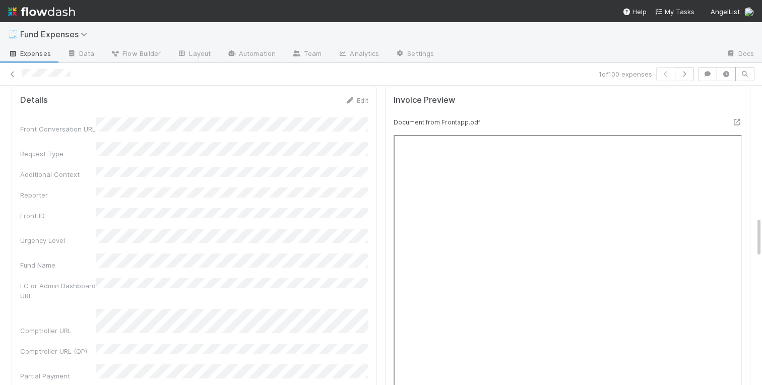
scroll to position [975, 0]
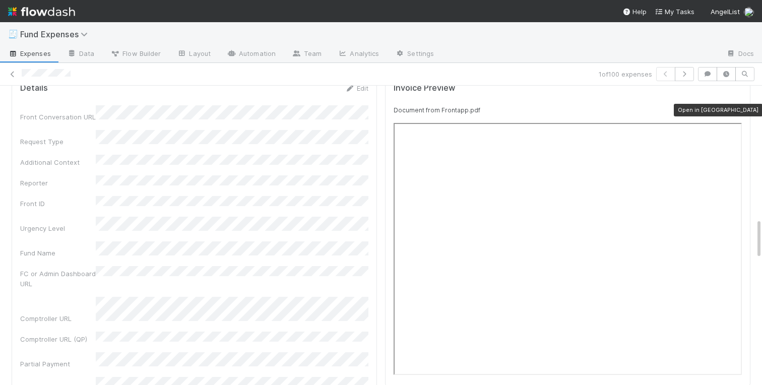
click at [738, 110] on icon at bounding box center [737, 110] width 10 height 7
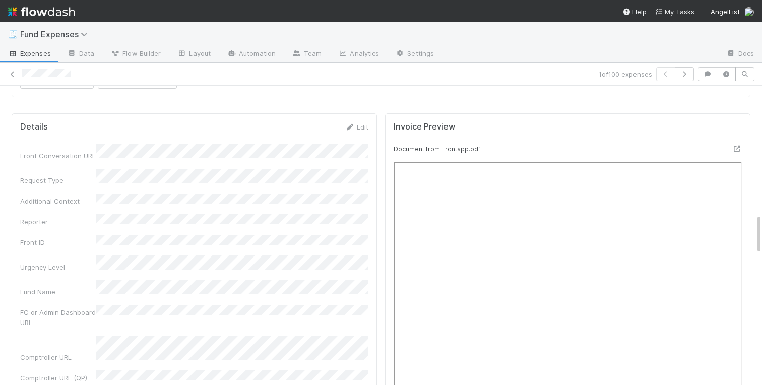
scroll to position [935, 0]
click at [358, 126] on link "Edit" at bounding box center [357, 128] width 24 height 8
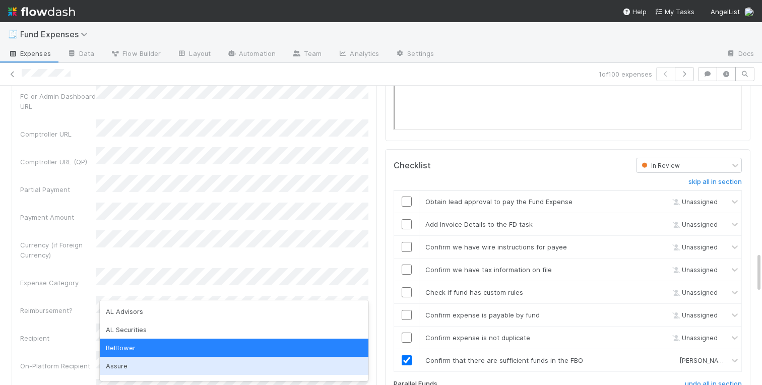
scroll to position [32, 0]
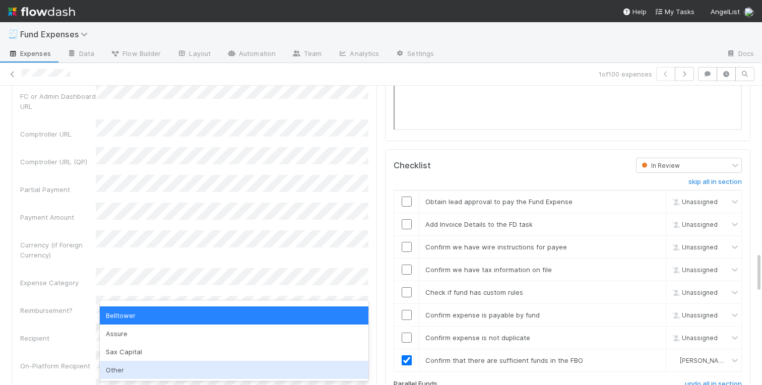
click at [125, 372] on div "Other" at bounding box center [234, 370] width 269 height 18
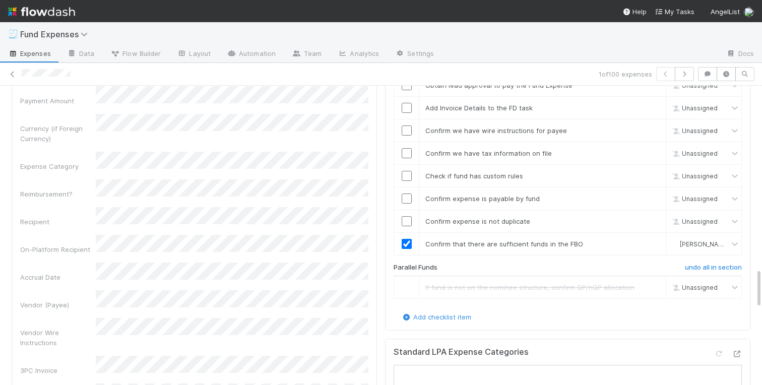
scroll to position [1338, 0]
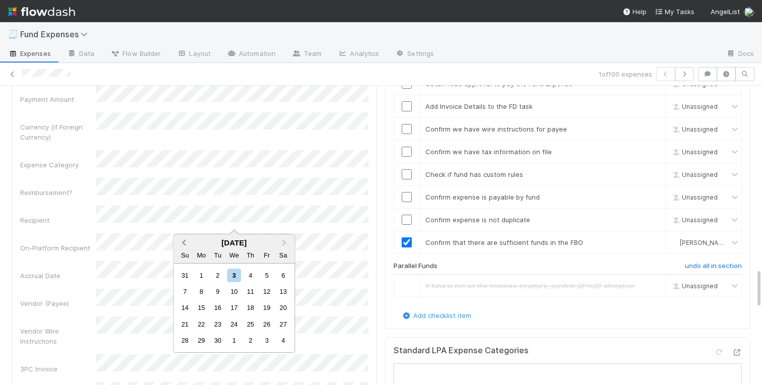
click at [184, 242] on span "Previous Month" at bounding box center [184, 243] width 0 height 12
click at [251, 339] on div "31" at bounding box center [250, 341] width 14 height 14
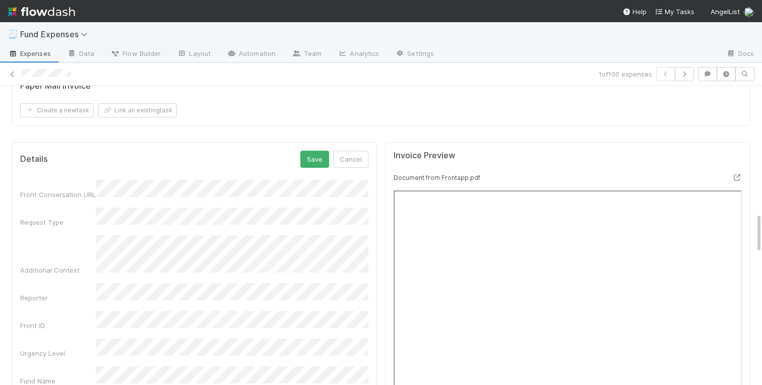
scroll to position [885, 0]
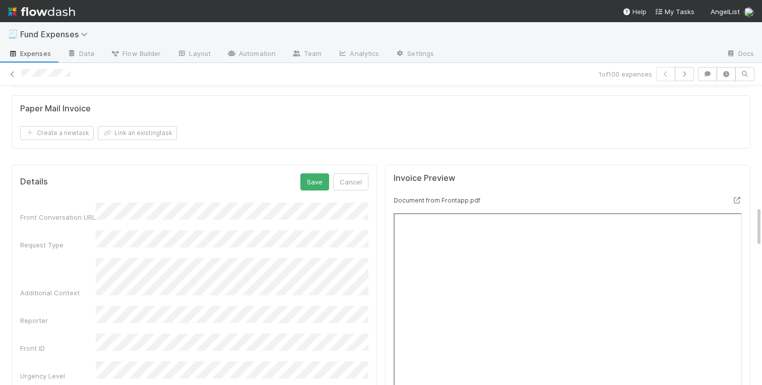
click at [300, 181] on div "Details Save Cancel" at bounding box center [194, 181] width 348 height 17
click at [312, 182] on button "Save" at bounding box center [314, 181] width 29 height 17
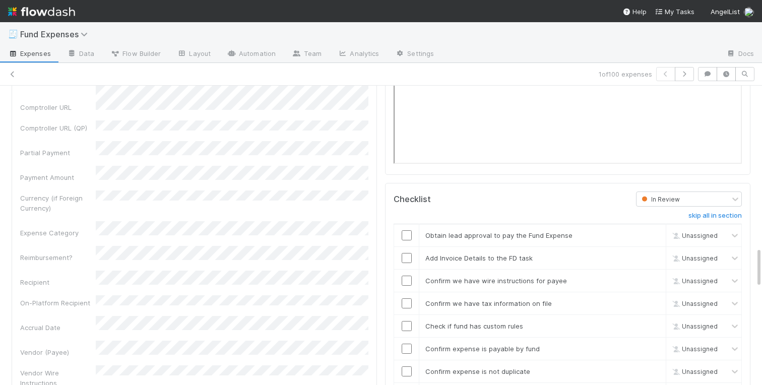
scroll to position [1175, 0]
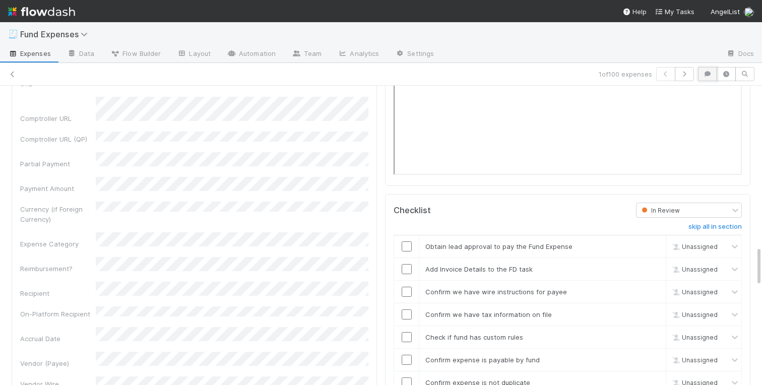
click at [708, 76] on icon "button" at bounding box center [708, 74] width 10 height 6
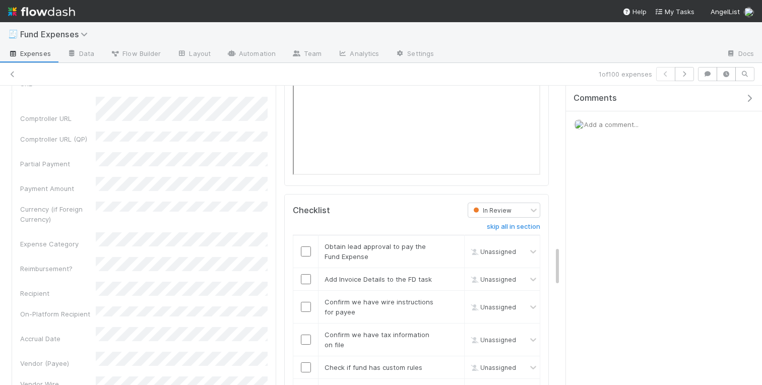
click at [607, 124] on span "Add a comment..." at bounding box center [611, 124] width 54 height 8
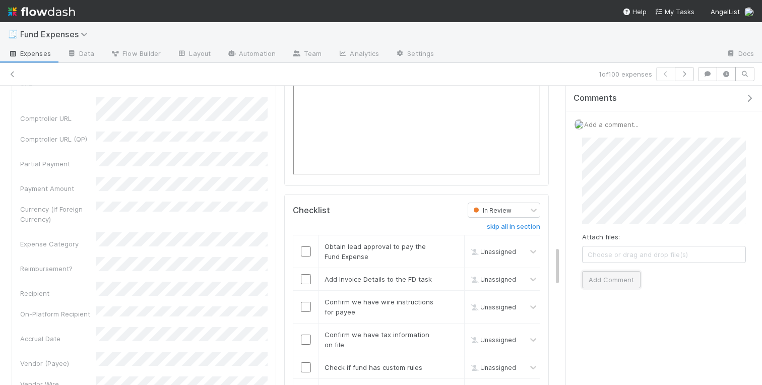
click at [606, 282] on button "Add Comment" at bounding box center [611, 279] width 58 height 17
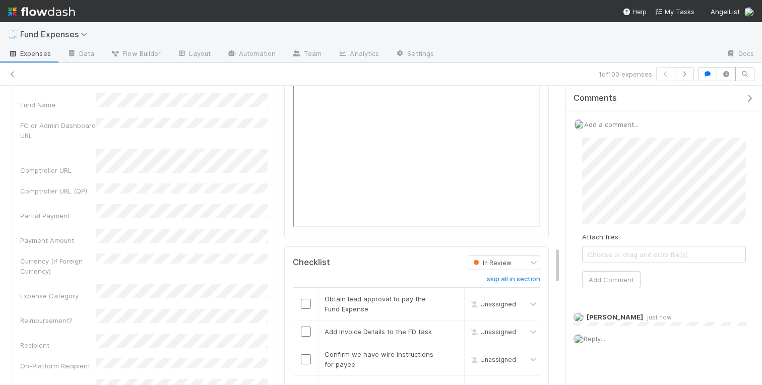
scroll to position [1275, 0]
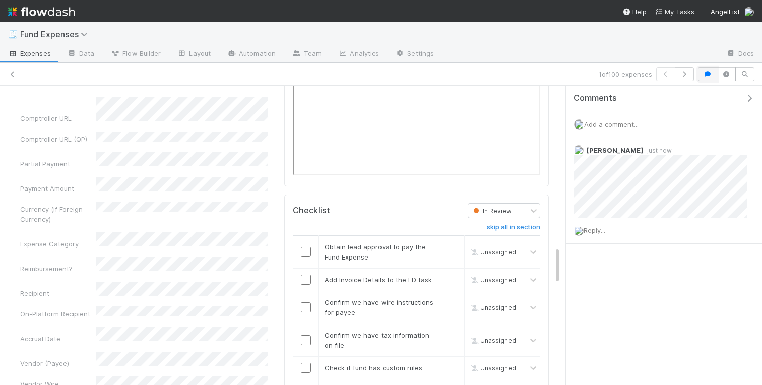
click at [704, 76] on icon "button" at bounding box center [708, 74] width 10 height 6
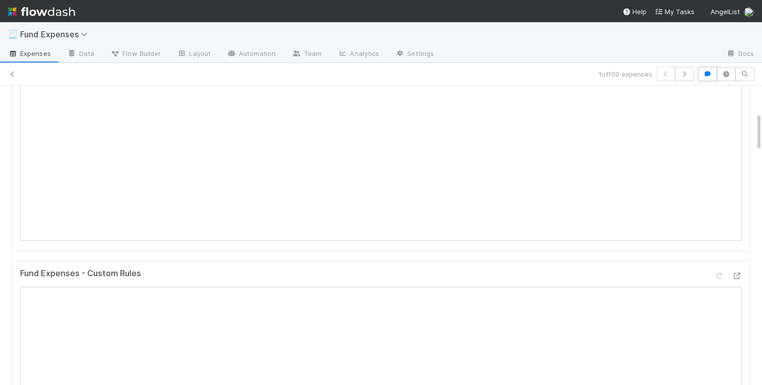
scroll to position [0, 0]
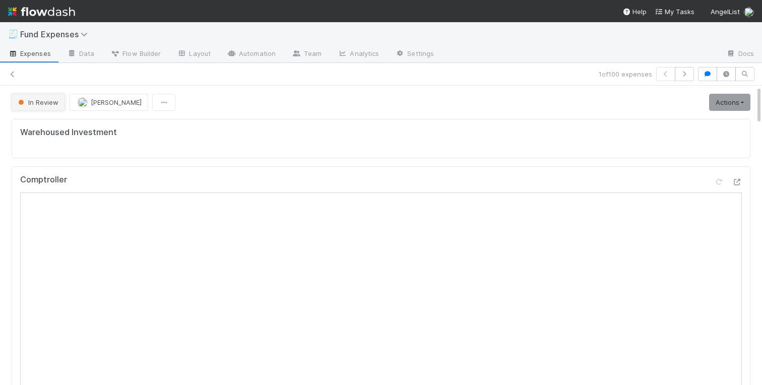
click at [40, 101] on span "In Review" at bounding box center [37, 102] width 42 height 8
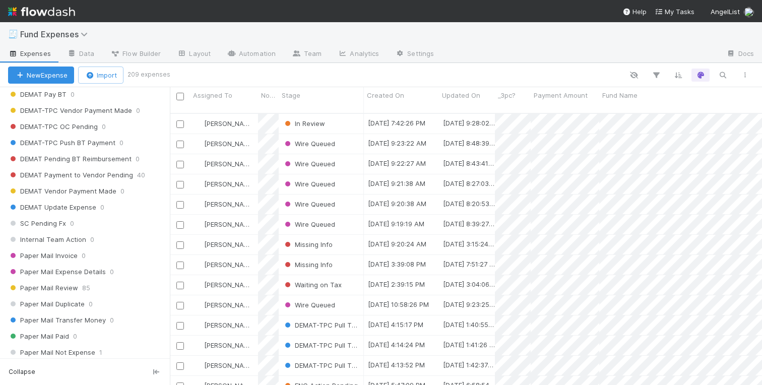
scroll to position [1219, 0]
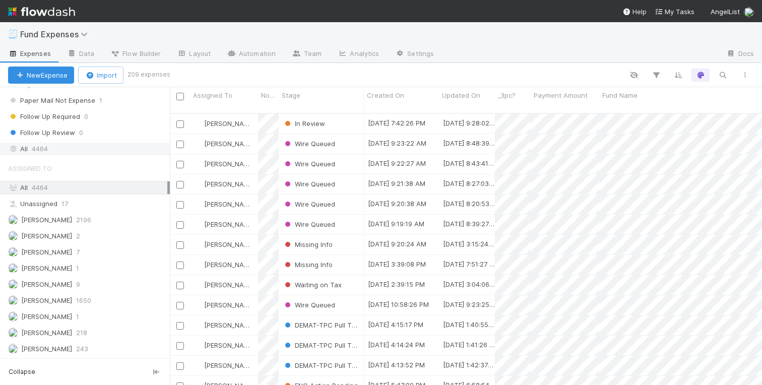
click at [42, 146] on span "4464" at bounding box center [40, 149] width 16 height 13
click at [726, 74] on icon "button" at bounding box center [723, 75] width 10 height 9
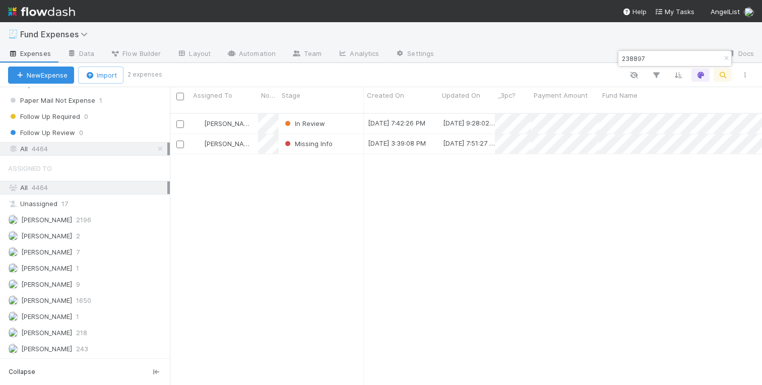
scroll to position [280, 592]
type input "238897"
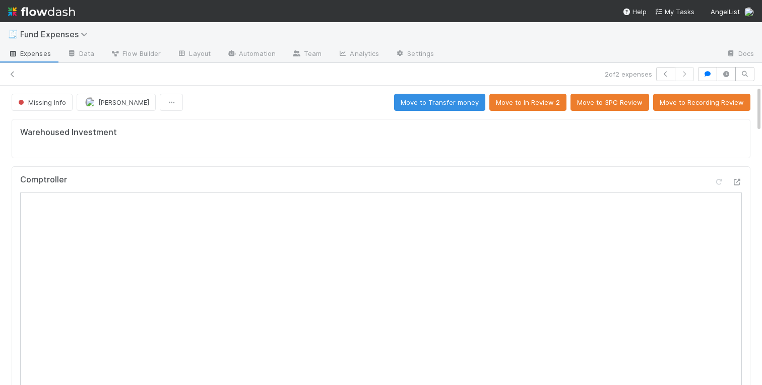
click at [12, 68] on div "2 of 2 expenses" at bounding box center [381, 74] width 762 height 14
click at [13, 75] on icon at bounding box center [13, 74] width 10 height 7
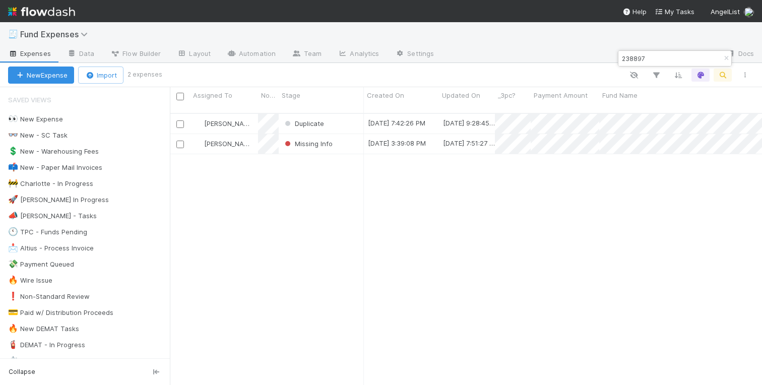
scroll to position [280, 592]
click at [343, 135] on div "Missing Info" at bounding box center [321, 144] width 85 height 20
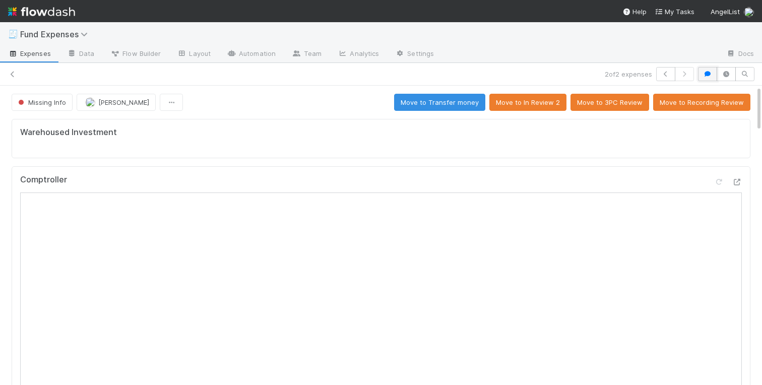
click at [705, 71] on icon "button" at bounding box center [708, 74] width 10 height 6
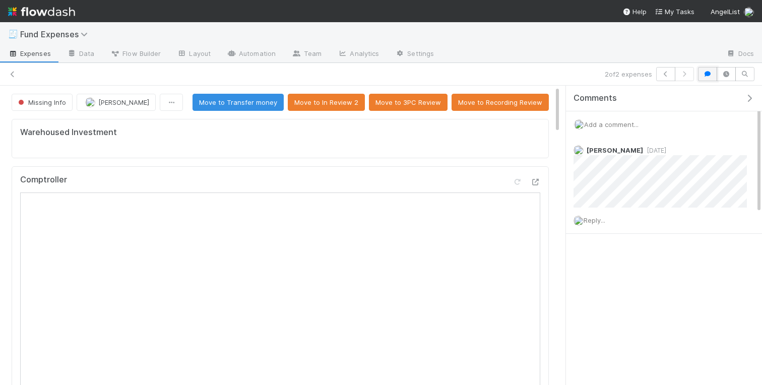
click at [705, 71] on icon "button" at bounding box center [708, 74] width 10 height 6
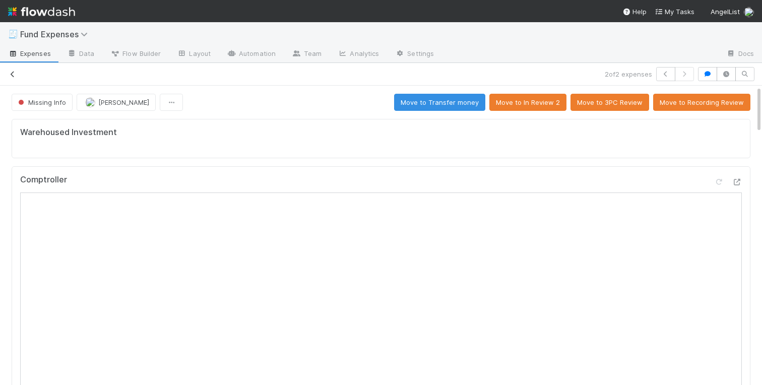
click at [12, 75] on icon at bounding box center [13, 74] width 10 height 7
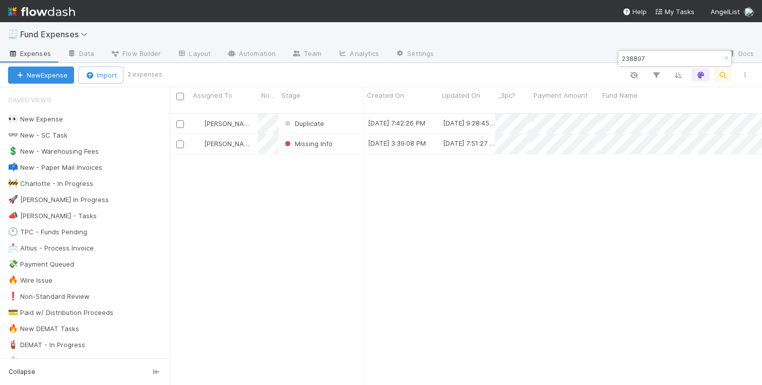
scroll to position [280, 592]
click at [76, 183] on div "🚧 Charlotte - In Progress" at bounding box center [50, 183] width 85 height 13
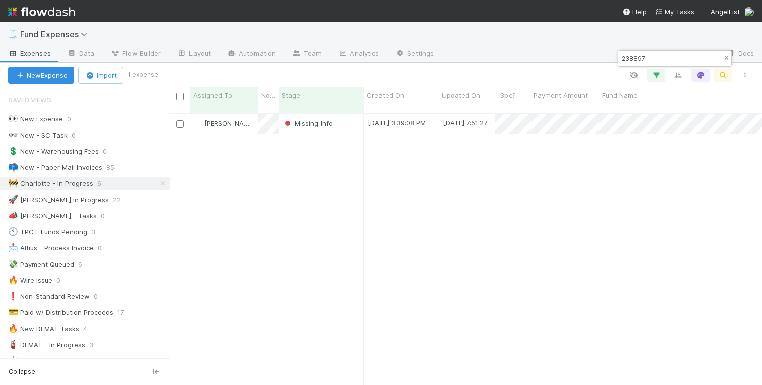
scroll to position [280, 592]
click at [724, 57] on icon "button" at bounding box center [726, 58] width 10 height 6
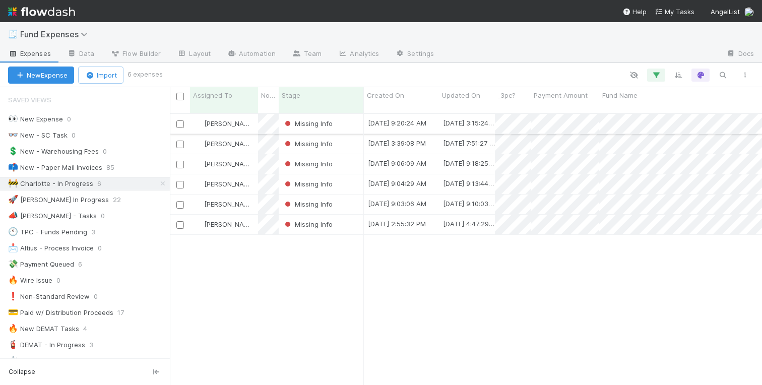
click at [342, 115] on div "Missing Info" at bounding box center [321, 124] width 85 height 20
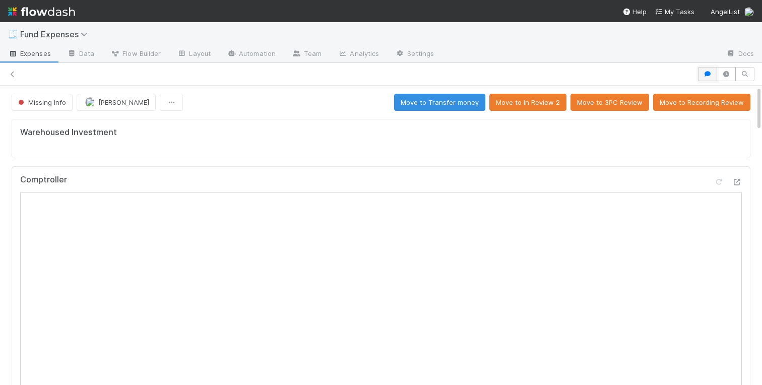
click at [704, 71] on icon "button" at bounding box center [708, 74] width 10 height 6
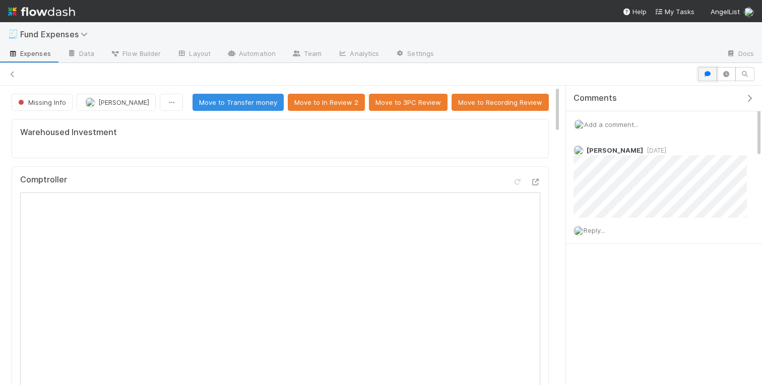
click at [704, 71] on icon "button" at bounding box center [708, 74] width 10 height 6
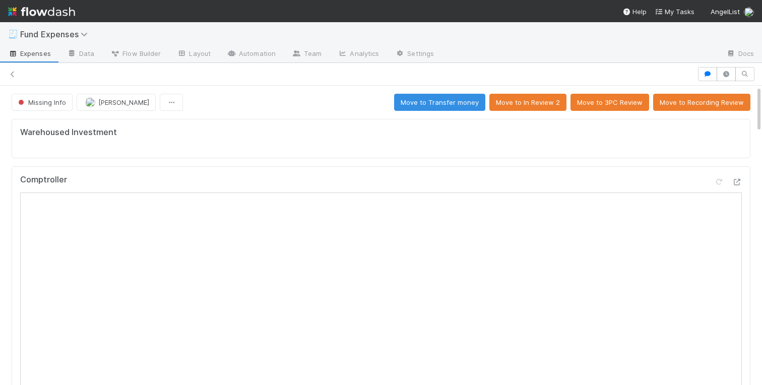
click at [527, 102] on button "Move to In Review 2" at bounding box center [527, 102] width 77 height 17
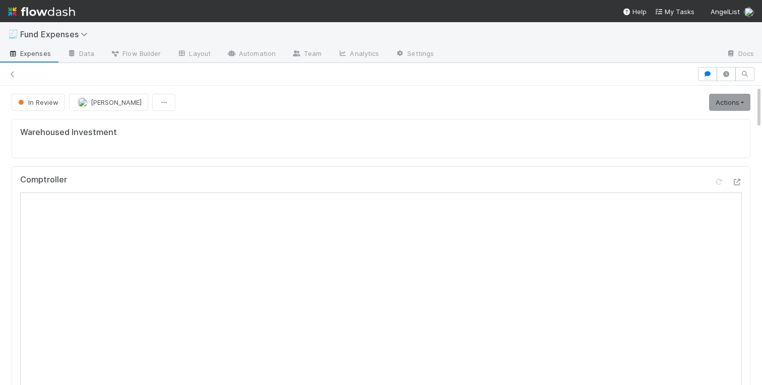
click at [483, 186] on div "Comptroller" at bounding box center [381, 184] width 722 height 18
click at [740, 181] on icon at bounding box center [737, 182] width 10 height 7
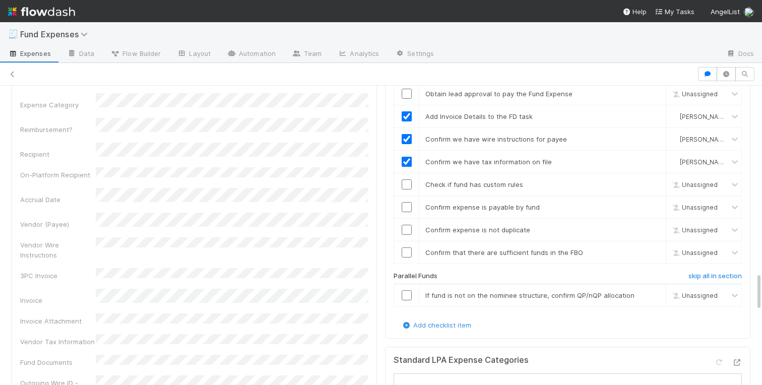
scroll to position [1428, 0]
click at [652, 296] on link "skip" at bounding box center [653, 296] width 13 height 8
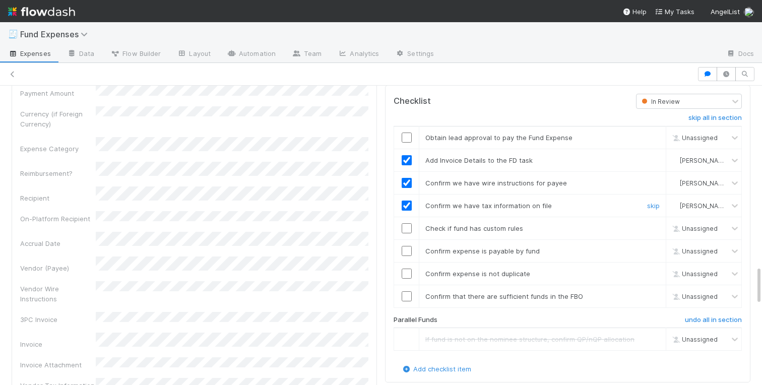
scroll to position [1381, 0]
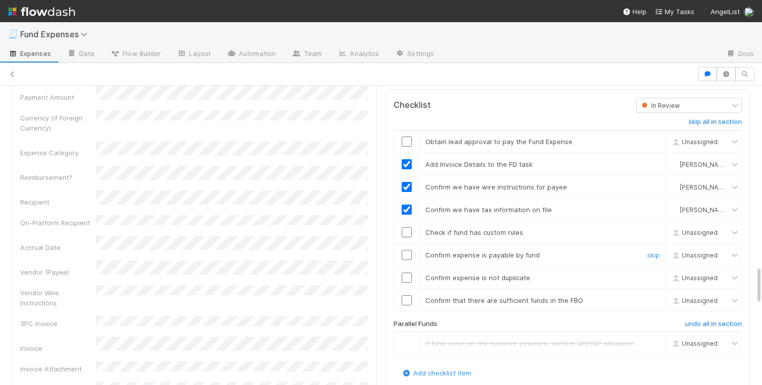
click at [409, 256] on input "checkbox" at bounding box center [407, 255] width 10 height 10
click at [408, 231] on input "checkbox" at bounding box center [407, 232] width 10 height 10
click at [406, 277] on input "checkbox" at bounding box center [407, 278] width 10 height 10
click at [380, 159] on div "Details Edit Front Conversation URL Request Type Additional Context Reporter Fr…" at bounding box center [195, 384] width 374 height 1238
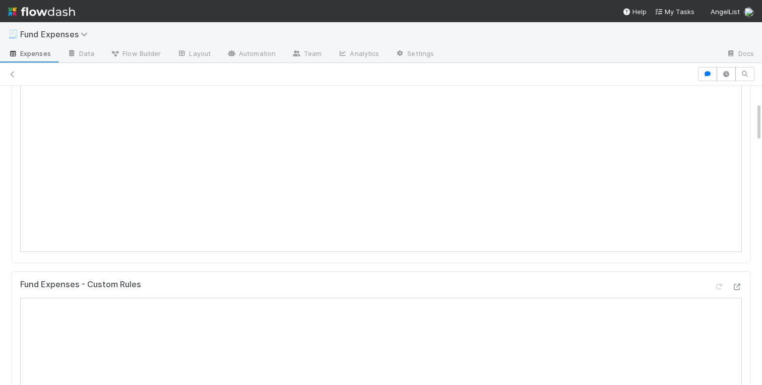
scroll to position [0, 0]
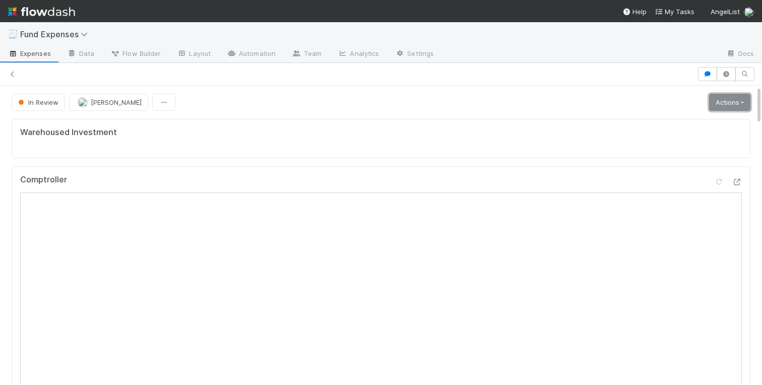
click at [734, 107] on link "Actions" at bounding box center [729, 102] width 41 height 17
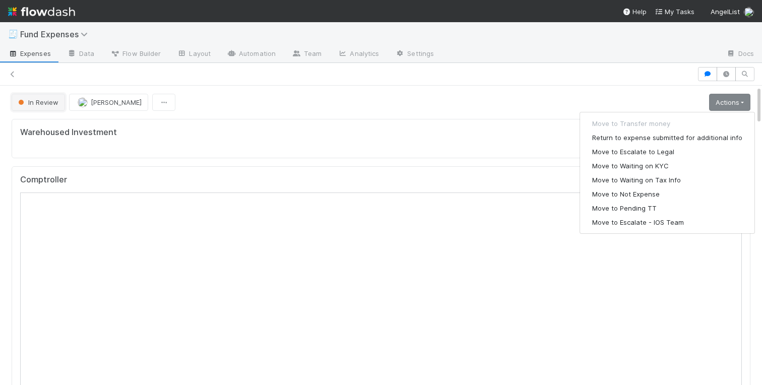
click at [46, 96] on button "In Review" at bounding box center [38, 102] width 53 height 17
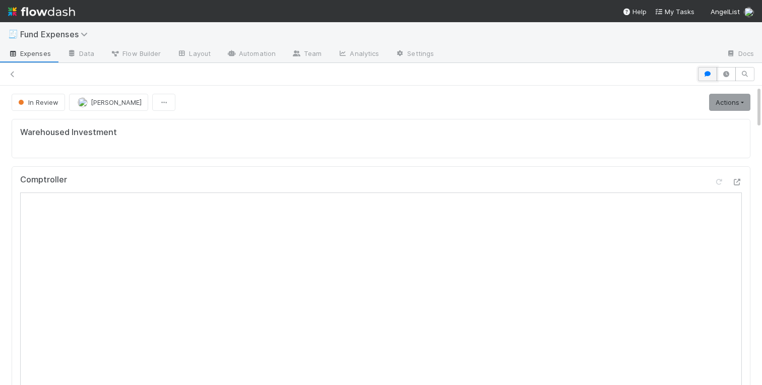
click at [707, 75] on icon "button" at bounding box center [708, 74] width 10 height 6
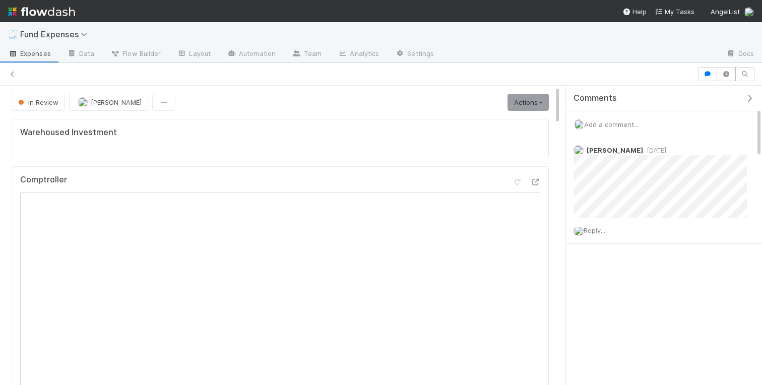
click at [600, 124] on span "Add a comment..." at bounding box center [611, 124] width 54 height 8
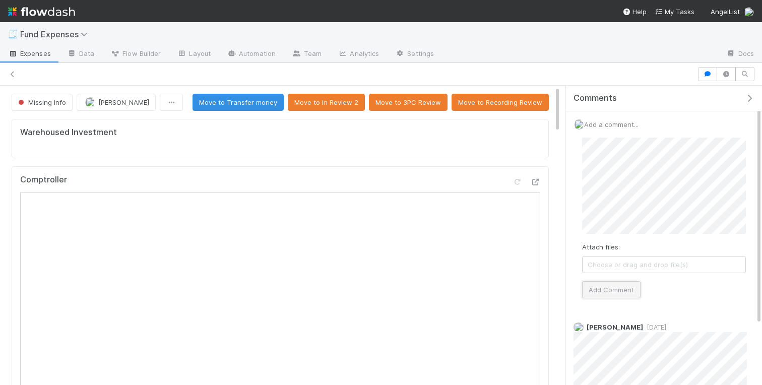
click at [618, 293] on button "Add Comment" at bounding box center [611, 289] width 58 height 17
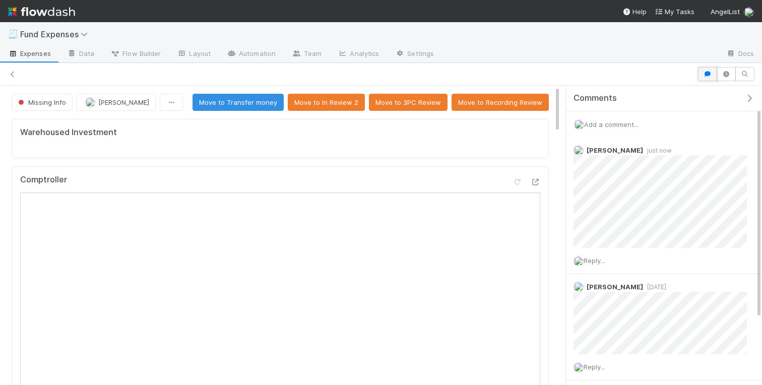
click at [705, 75] on icon "button" at bounding box center [708, 74] width 10 height 6
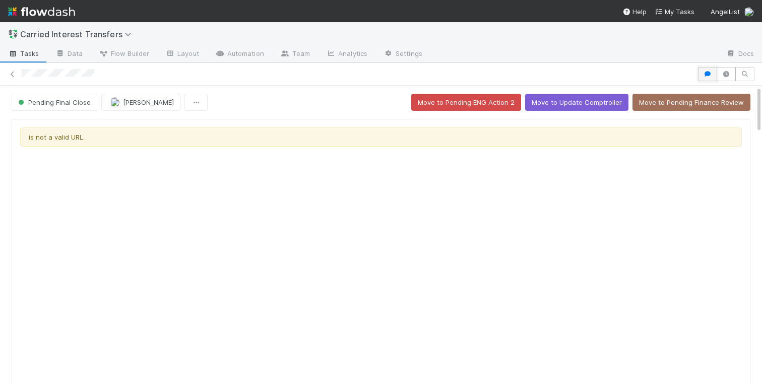
click at [707, 76] on icon "button" at bounding box center [708, 74] width 10 height 6
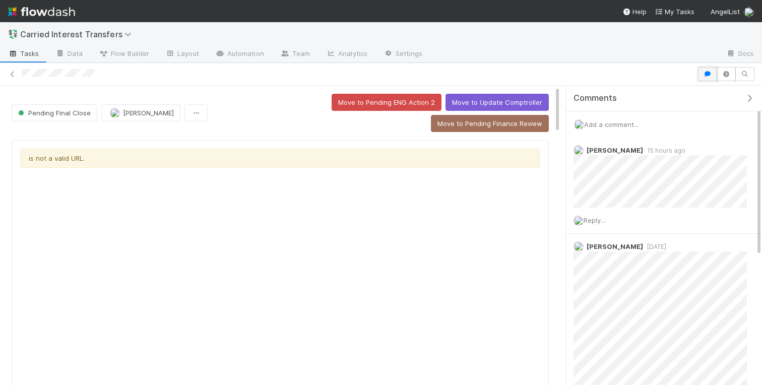
click at [705, 77] on icon "button" at bounding box center [708, 74] width 10 height 6
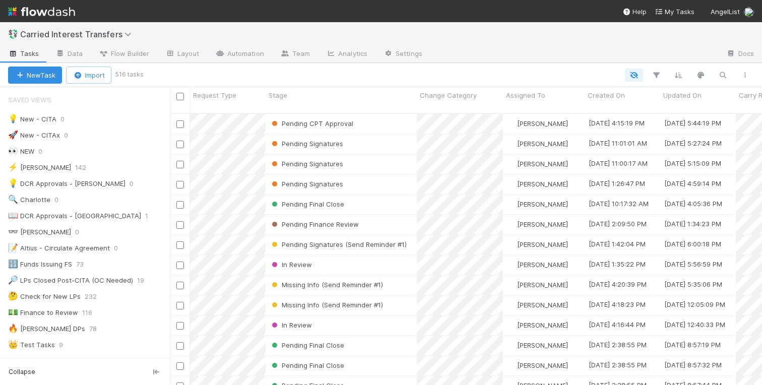
scroll to position [0, 1]
click at [64, 216] on div "📖 DCR Approvals - Charlotte" at bounding box center [74, 216] width 133 height 13
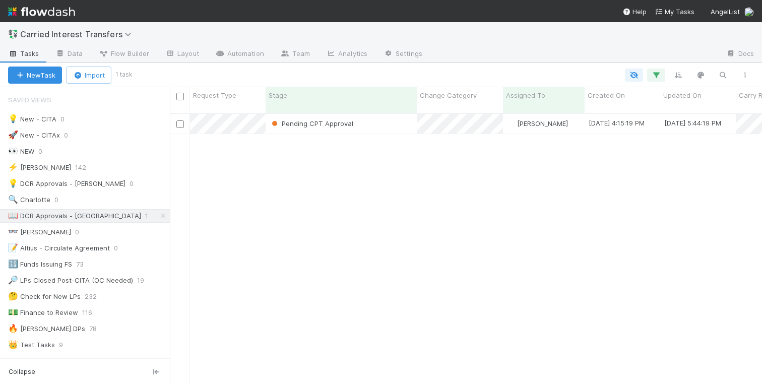
scroll to position [280, 592]
click at [320, 223] on div "Pending CPT Approval Charlotte Mas 8/29/25, 4:15:19 PM 8/29/25, 5:44:19 PM 0 0" at bounding box center [466, 253] width 592 height 279
click at [385, 114] on div "Pending CPT Approval" at bounding box center [341, 124] width 151 height 20
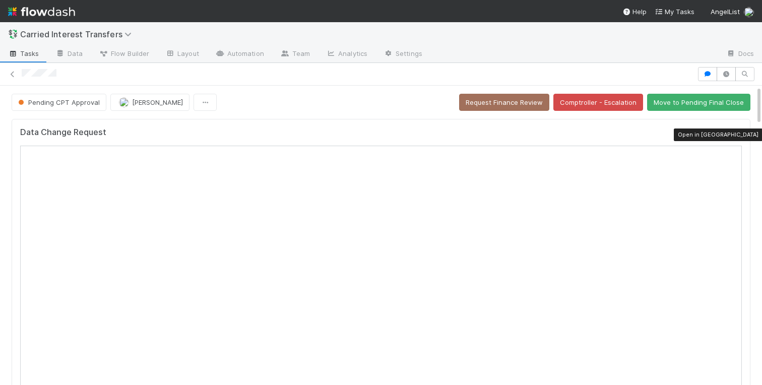
click at [736, 133] on icon at bounding box center [737, 135] width 10 height 7
click at [710, 76] on icon "button" at bounding box center [708, 74] width 10 height 6
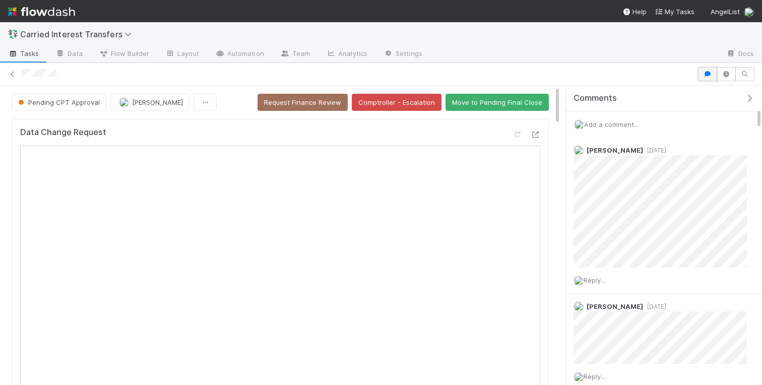
click at [713, 76] on button "button" at bounding box center [707, 74] width 19 height 14
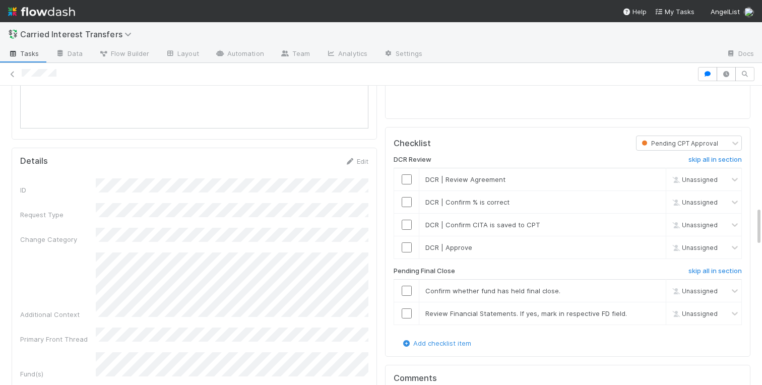
scroll to position [928, 0]
click at [409, 179] on input "checkbox" at bounding box center [407, 178] width 10 height 10
click at [406, 203] on input "checkbox" at bounding box center [407, 201] width 10 height 10
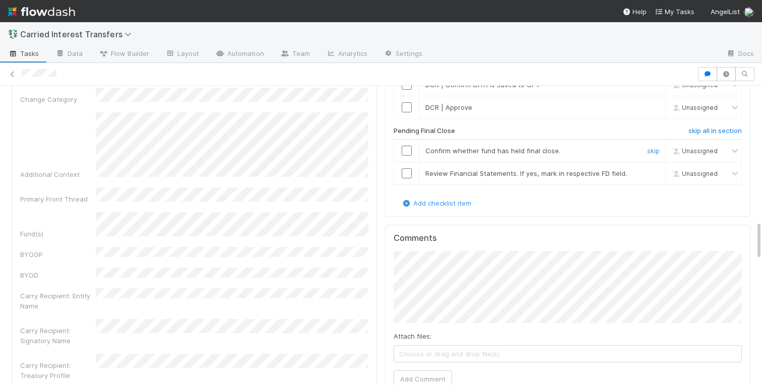
scroll to position [1012, 0]
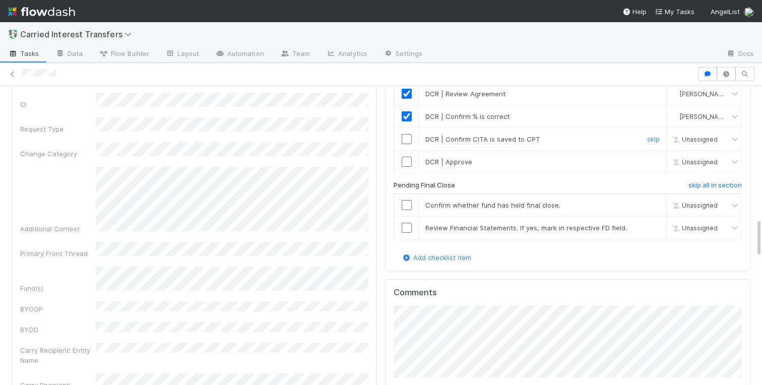
click at [405, 140] on input "checkbox" at bounding box center [407, 139] width 10 height 10
click at [402, 163] on input "checkbox" at bounding box center [407, 162] width 10 height 10
click at [409, 207] on input "checkbox" at bounding box center [407, 205] width 10 height 10
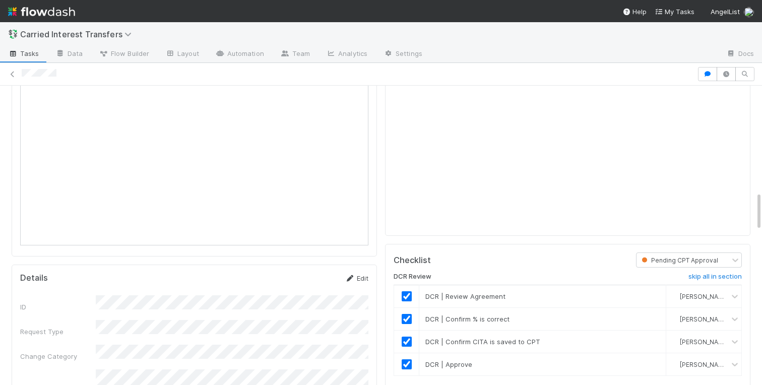
click at [358, 279] on link "Edit" at bounding box center [357, 278] width 24 height 8
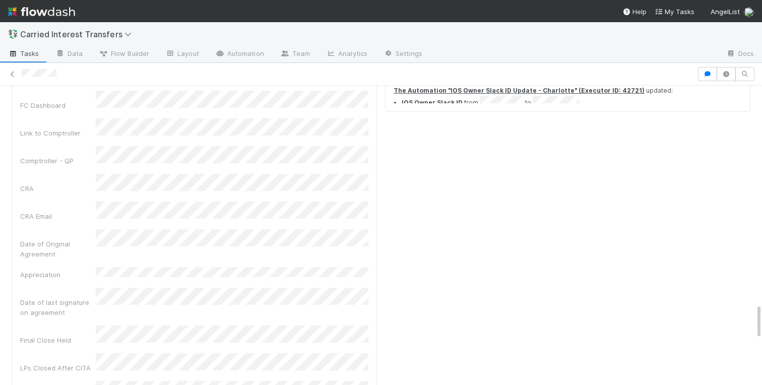
scroll to position [1815, 0]
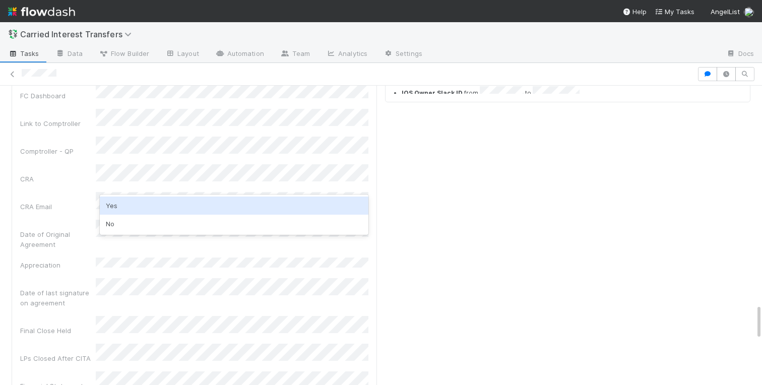
click at [115, 207] on div "Yes" at bounding box center [234, 206] width 269 height 18
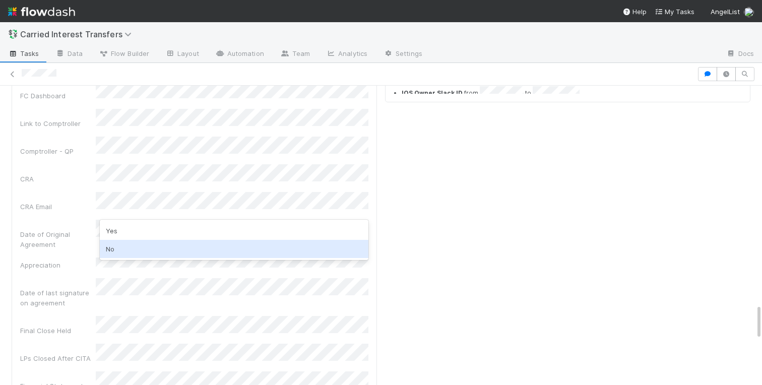
click at [146, 249] on div "No" at bounding box center [234, 249] width 269 height 18
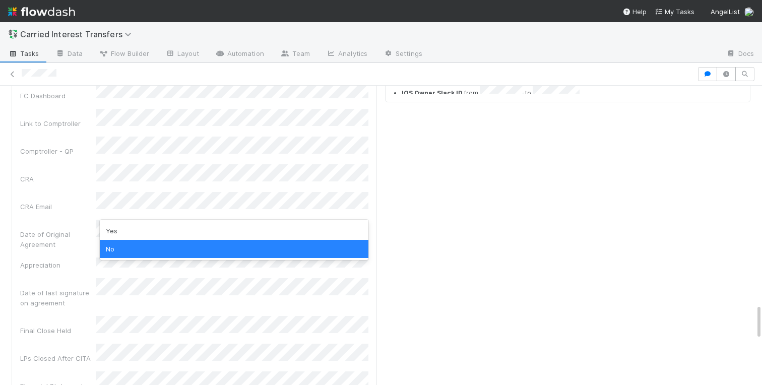
click at [133, 248] on div "No" at bounding box center [234, 249] width 269 height 18
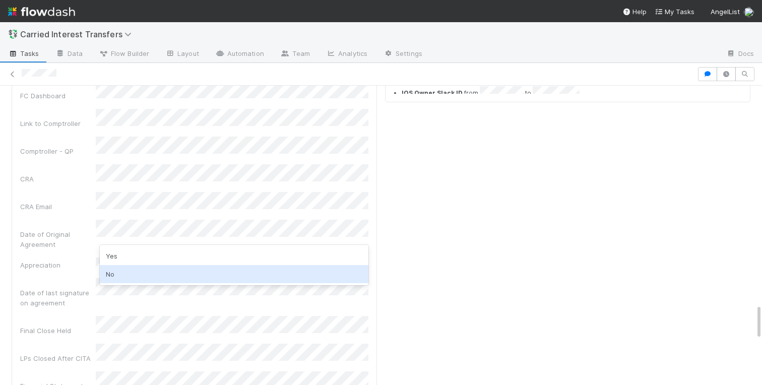
click at [112, 271] on div "No" at bounding box center [234, 274] width 269 height 18
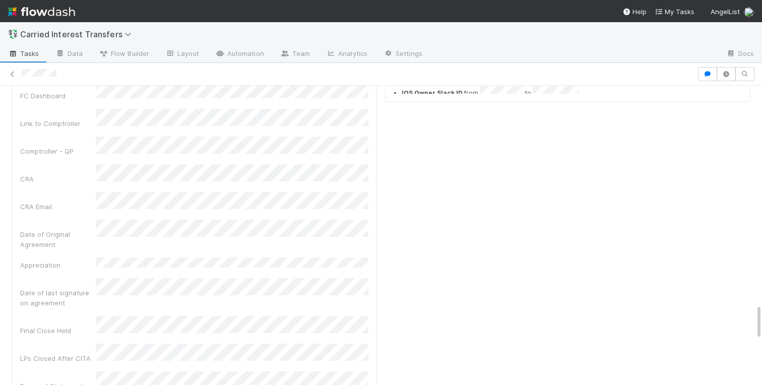
click at [68, 353] on div "LPs Closed After CITA" at bounding box center [58, 358] width 76 height 10
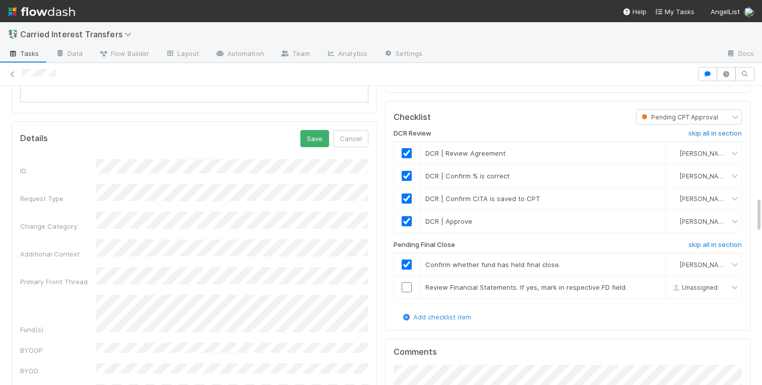
scroll to position [893, 0]
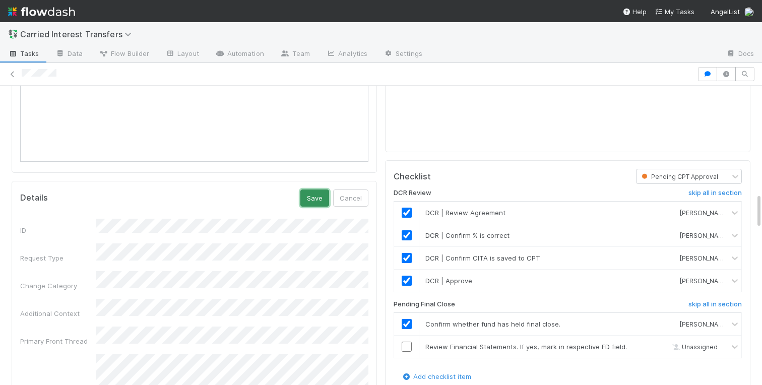
click at [310, 206] on button "Save" at bounding box center [314, 198] width 29 height 17
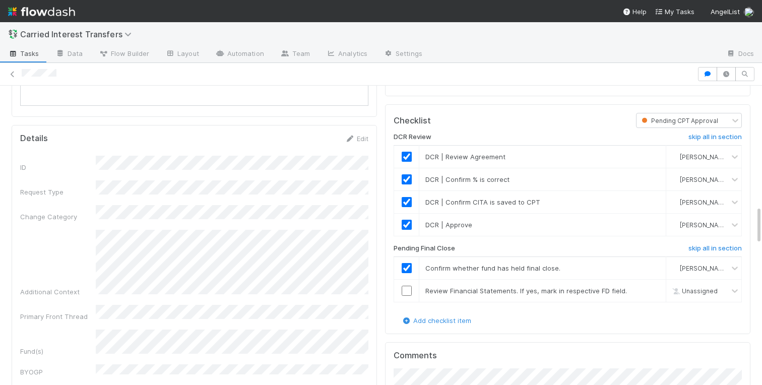
scroll to position [963, 0]
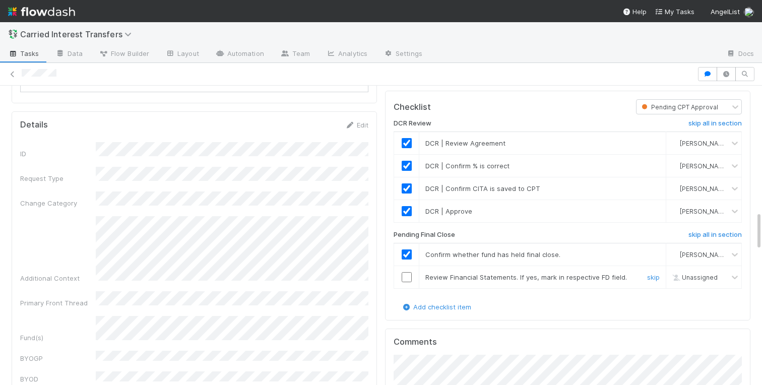
click at [407, 279] on input "checkbox" at bounding box center [407, 277] width 10 height 10
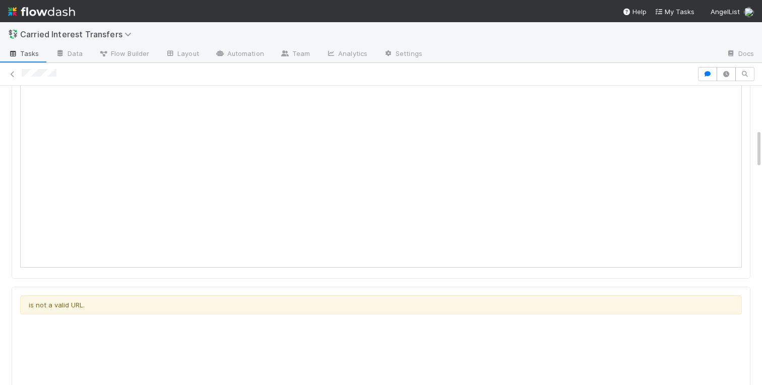
scroll to position [0, 0]
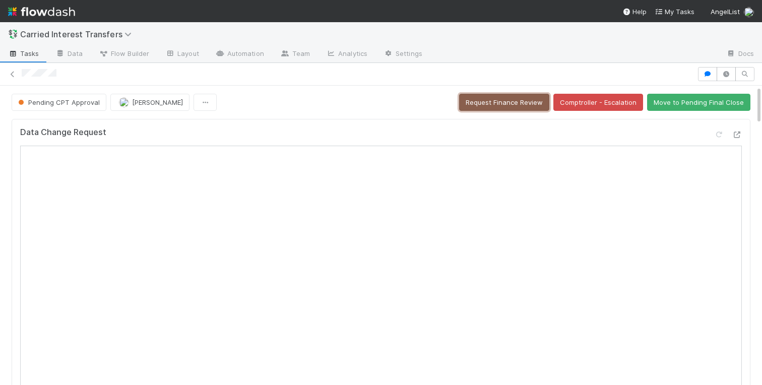
click at [501, 106] on button "Request Finance Review" at bounding box center [504, 102] width 90 height 17
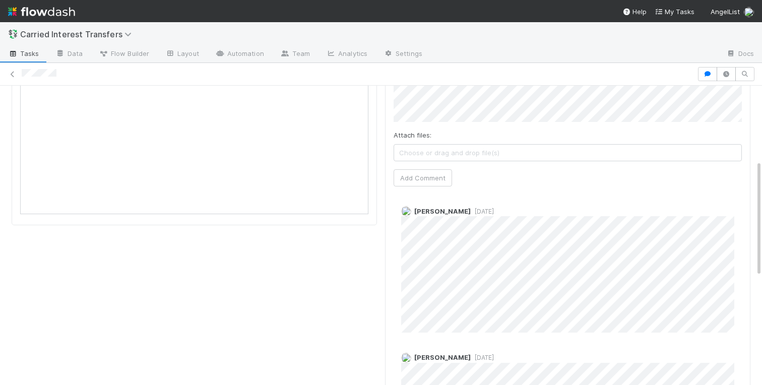
scroll to position [192, 0]
click at [705, 73] on icon "button" at bounding box center [708, 74] width 10 height 6
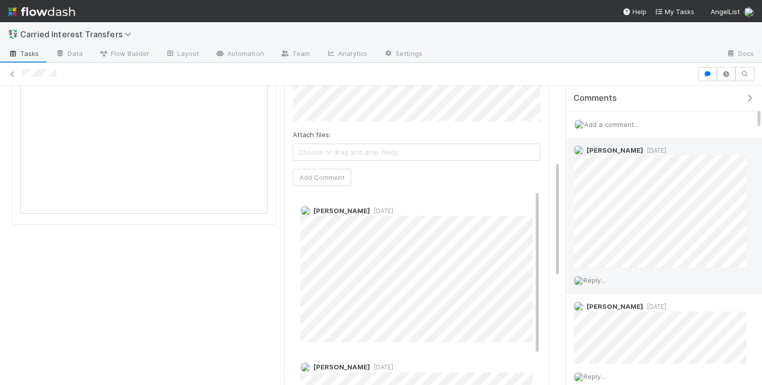
click at [595, 279] on span "Reply..." at bounding box center [595, 280] width 22 height 8
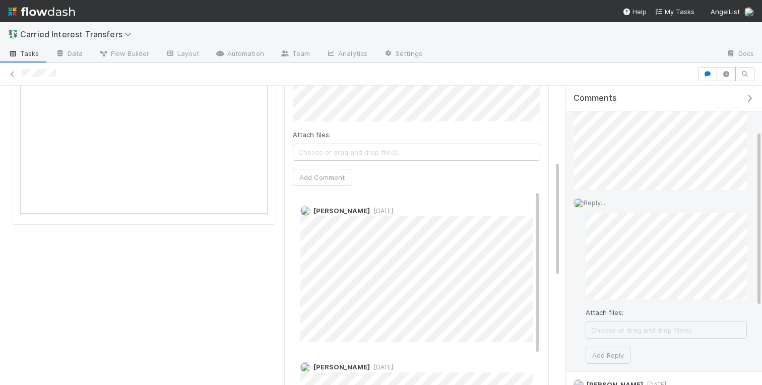
scroll to position [77, 0]
click at [604, 352] on button "Add Reply" at bounding box center [608, 356] width 45 height 17
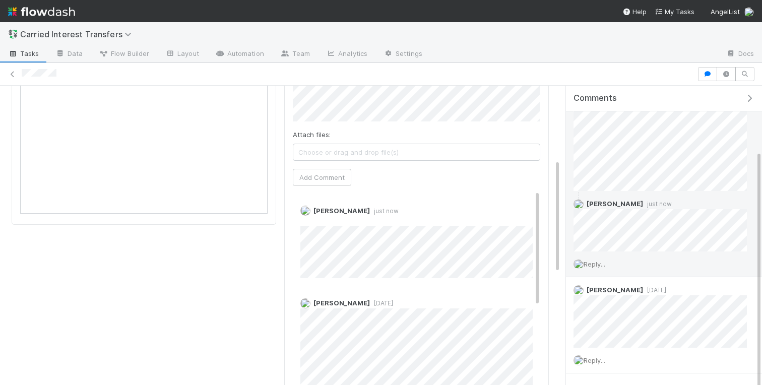
scroll to position [0, 0]
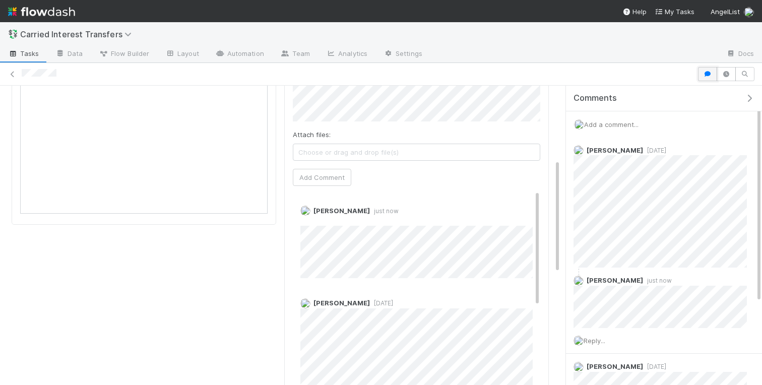
click at [708, 74] on icon "button" at bounding box center [708, 74] width 10 height 6
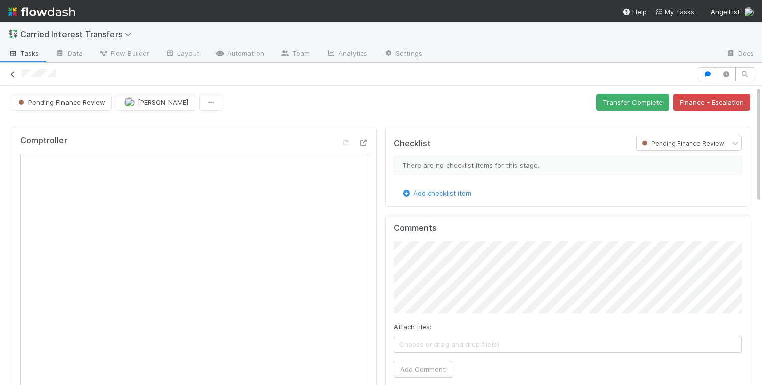
click at [13, 73] on icon at bounding box center [13, 74] width 10 height 7
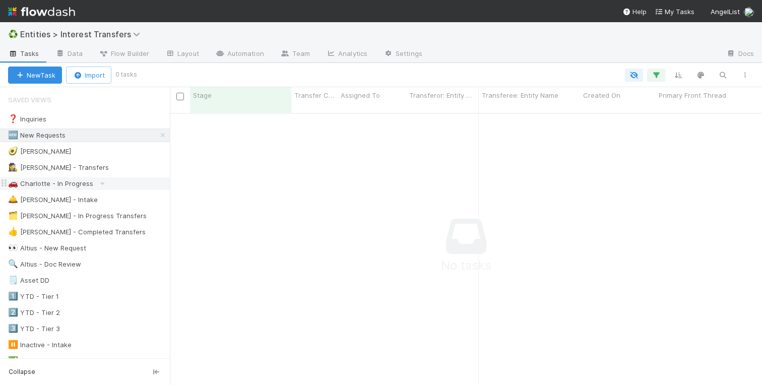
scroll to position [280, 592]
click at [69, 181] on div "🚗 Charlotte - In Progress" at bounding box center [50, 183] width 85 height 13
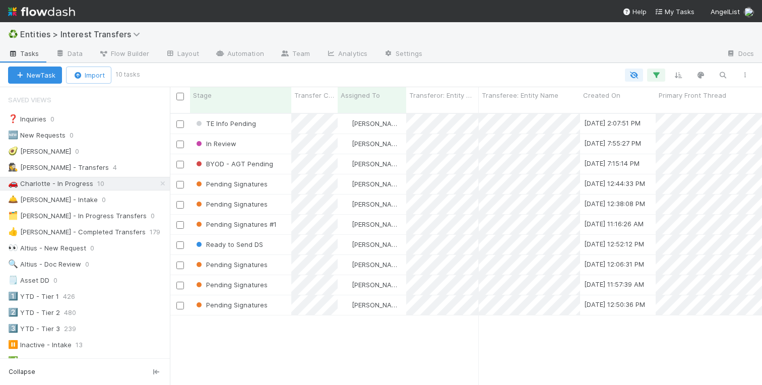
scroll to position [0, 1]
click at [285, 218] on div "Pending Signatures #1" at bounding box center [240, 225] width 101 height 20
click at [221, 94] on div "Stage" at bounding box center [241, 95] width 96 height 10
click at [222, 126] on div "Sort Last → First" at bounding box center [251, 129] width 115 height 15
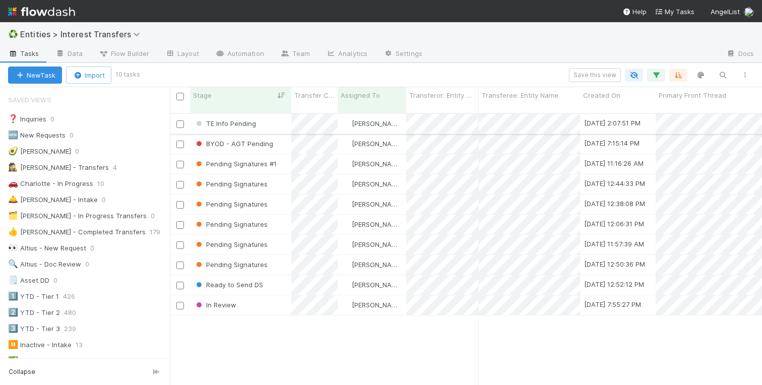
click at [276, 114] on div "TE Info Pending" at bounding box center [240, 124] width 101 height 20
click at [276, 134] on div "BYOD - AGT Pending" at bounding box center [240, 144] width 101 height 20
click at [276, 257] on div "Pending Signatures" at bounding box center [240, 265] width 101 height 20
click at [232, 321] on div "TE Info Pending [PERSON_NAME] [DATE] 2:07:51 PM [DATE] 5:02:24 AM 0 0 0 0 BYOD …" at bounding box center [466, 253] width 592 height 279
click at [251, 295] on div "In Review" at bounding box center [240, 305] width 101 height 20
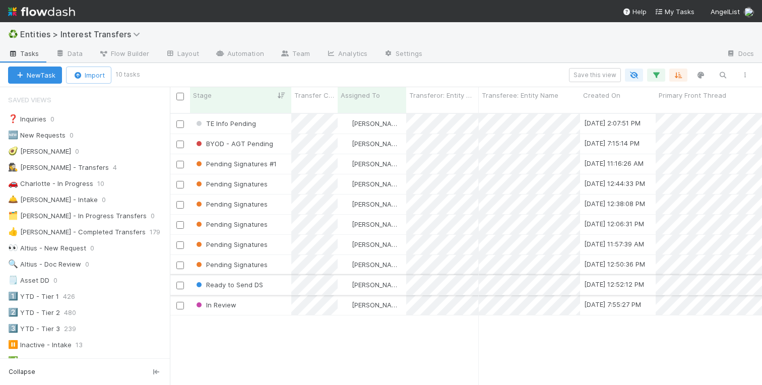
click at [272, 275] on div "Ready to Send DS" at bounding box center [240, 285] width 101 height 20
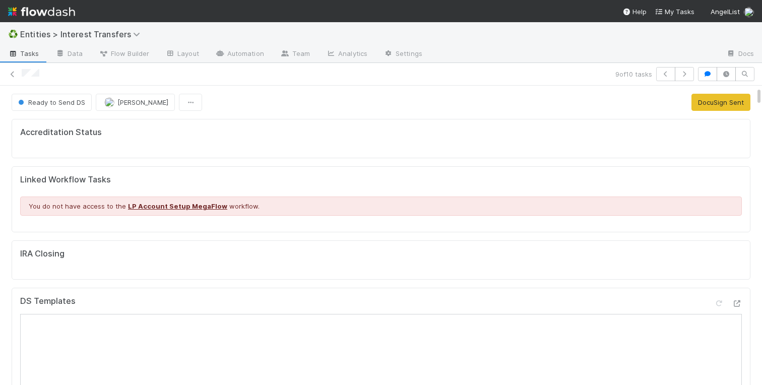
scroll to position [20, 0]
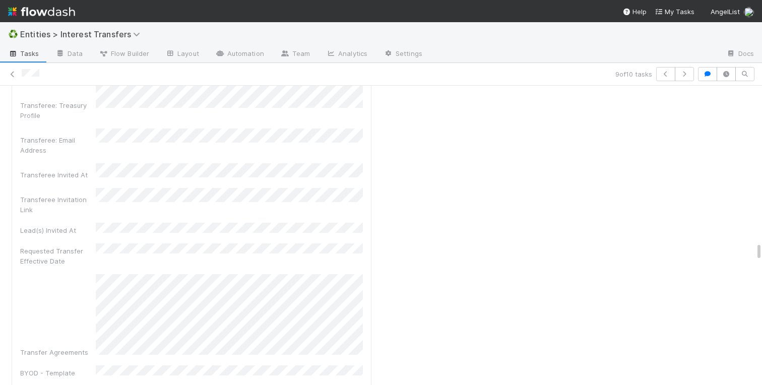
scroll to position [3540, 0]
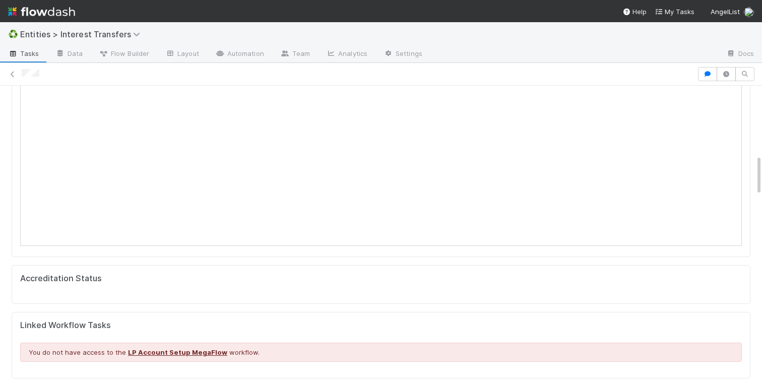
scroll to position [118, 0]
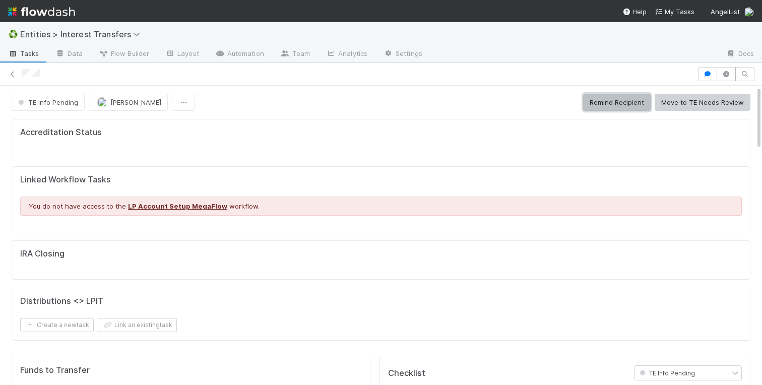
click at [615, 99] on button "Remind Recipient" at bounding box center [617, 102] width 68 height 17
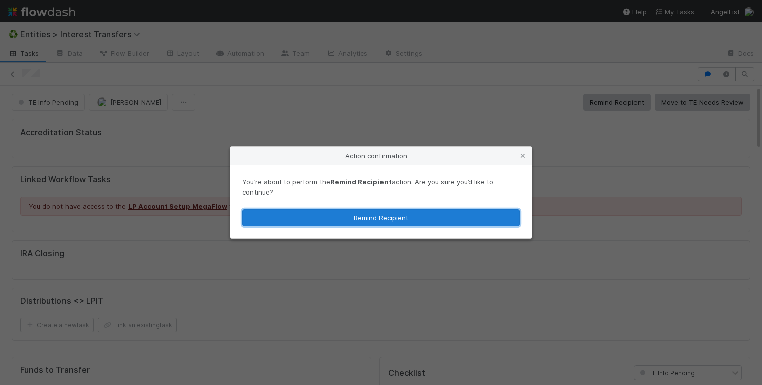
click at [356, 210] on button "Remind Recipient" at bounding box center [380, 217] width 277 height 17
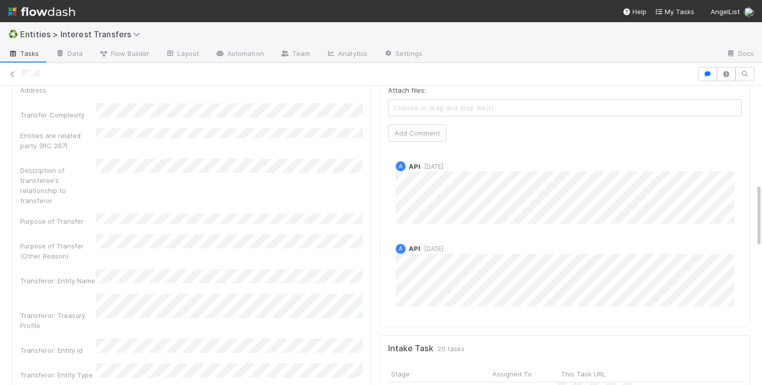
scroll to position [458, 0]
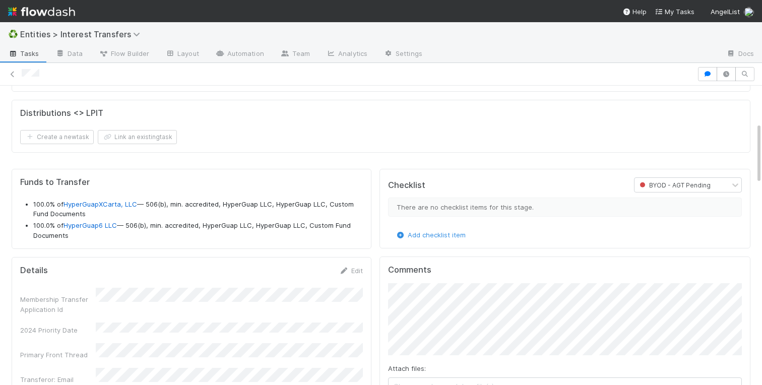
scroll to position [181, 0]
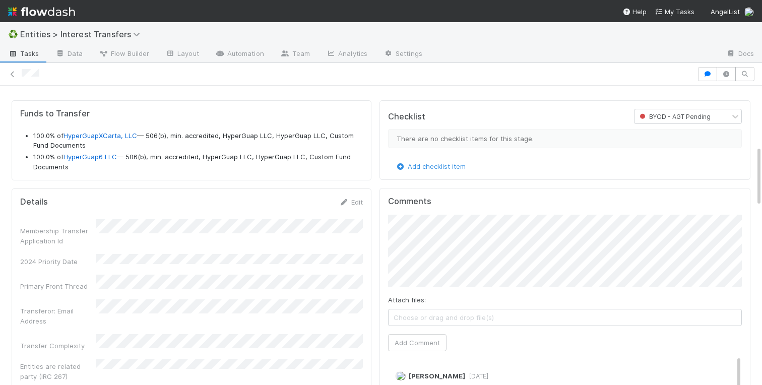
scroll to position [138, 0]
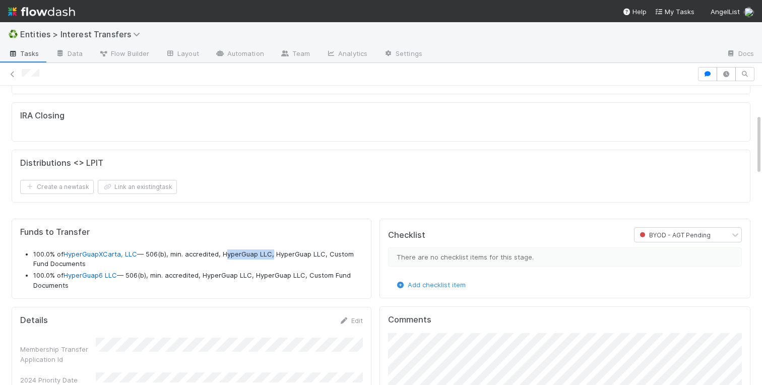
drag, startPoint x: 272, startPoint y: 254, endPoint x: 225, endPoint y: 254, distance: 47.4
click at [225, 254] on li "100.0% of HyperGuapXCarta, LLC — 506(b), min. accredited, HyperGuap LLC, HyperG…" at bounding box center [198, 260] width 330 height 20
copy li "HyperGuap LLC"
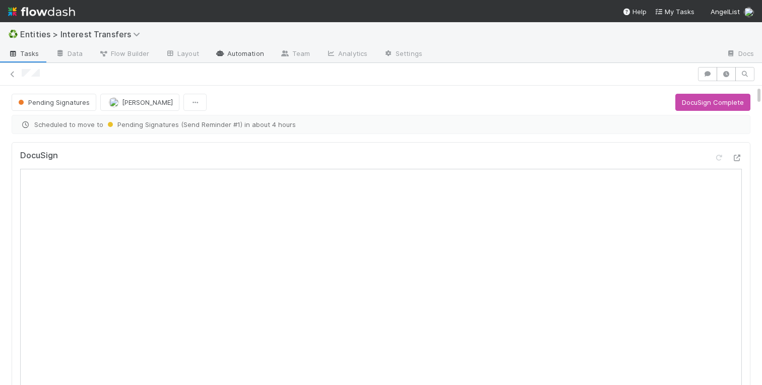
scroll to position [205, 354]
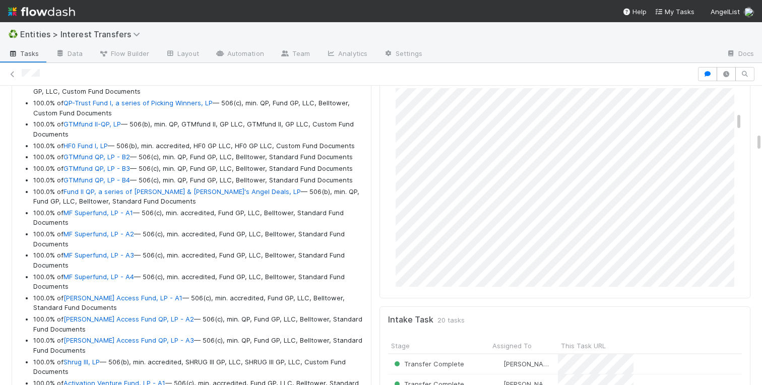
scroll to position [357, 0]
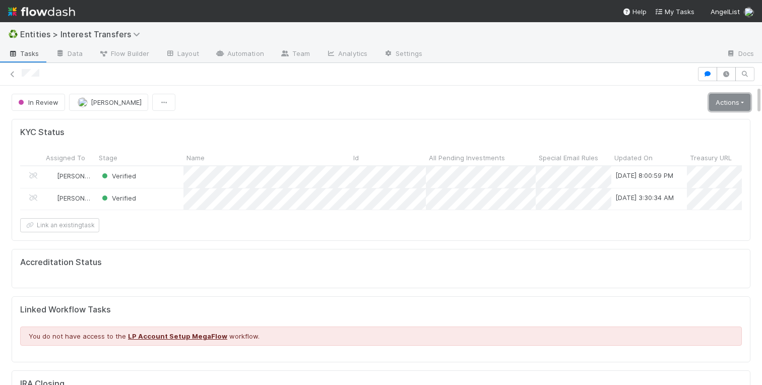
click at [733, 108] on link "Actions" at bounding box center [729, 102] width 41 height 17
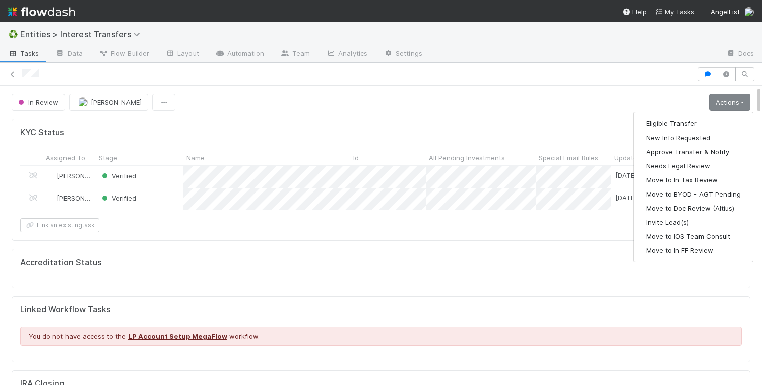
click at [482, 102] on div "In Review Charlotte Mas Actions Eligible Transfer New Info Requested Approve Tr…" at bounding box center [381, 102] width 739 height 17
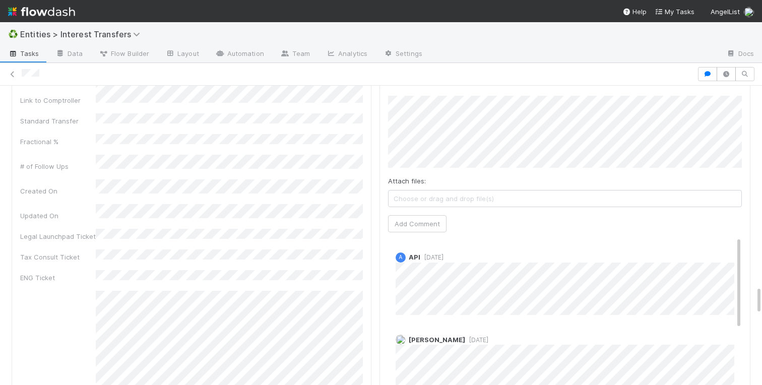
scroll to position [2055, 0]
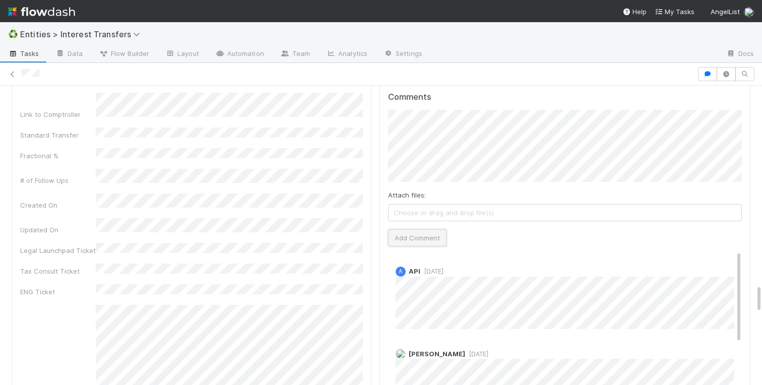
click at [421, 242] on button "Add Comment" at bounding box center [417, 237] width 58 height 17
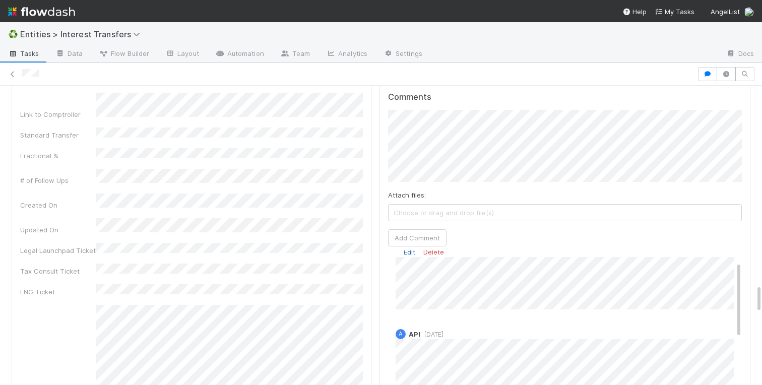
click at [405, 254] on link "Edit" at bounding box center [410, 252] width 12 height 8
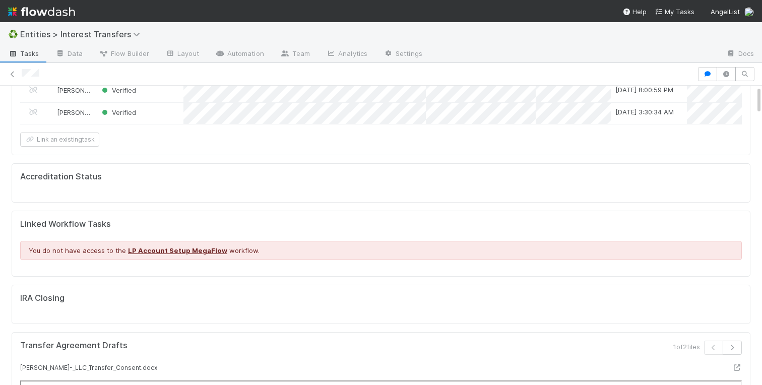
scroll to position [0, 0]
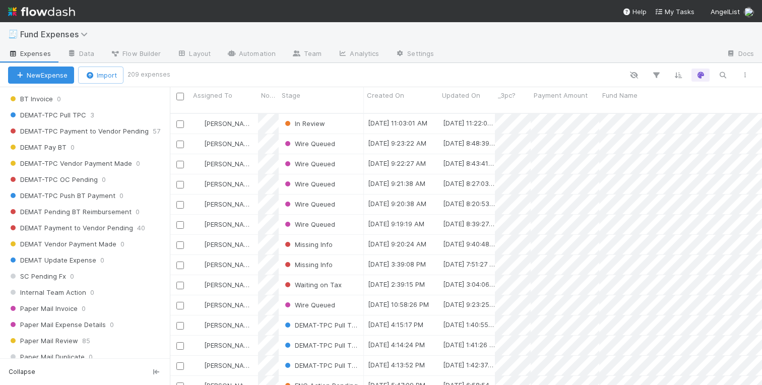
scroll to position [1219, 0]
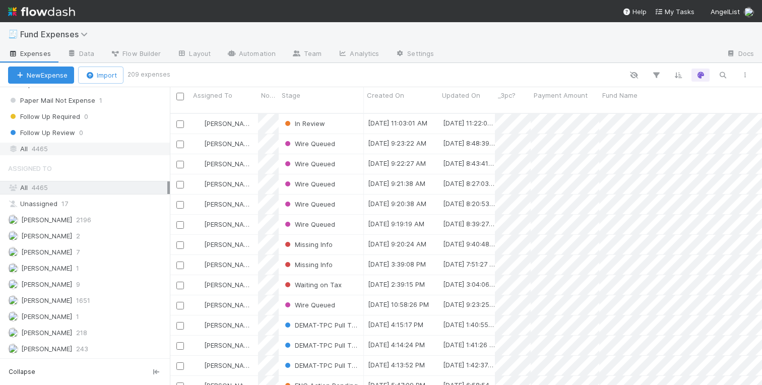
click at [43, 149] on span "4465" at bounding box center [40, 149] width 16 height 13
click at [721, 76] on icon "button" at bounding box center [723, 75] width 10 height 9
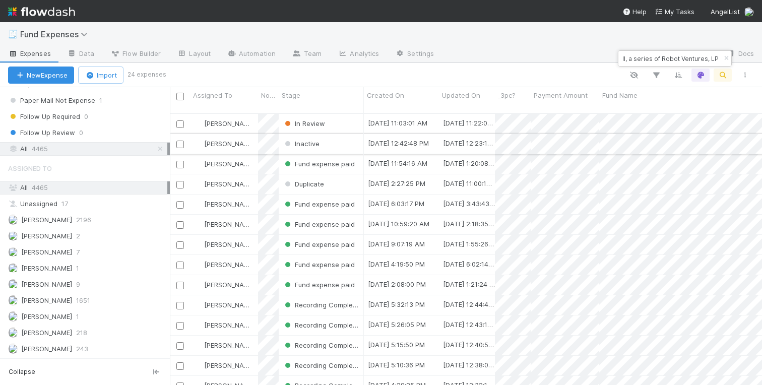
type input "Robot Ventures II, a series of Robot Ventures, LP"
click at [332, 134] on div "Inactive" at bounding box center [321, 144] width 85 height 20
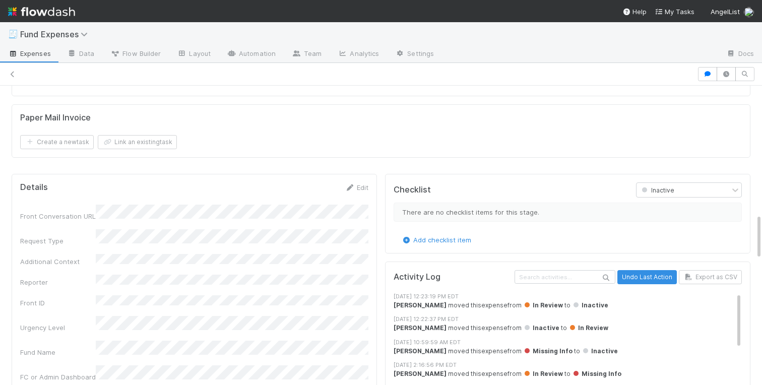
scroll to position [834, 0]
